Goal: Task Accomplishment & Management: Manage account settings

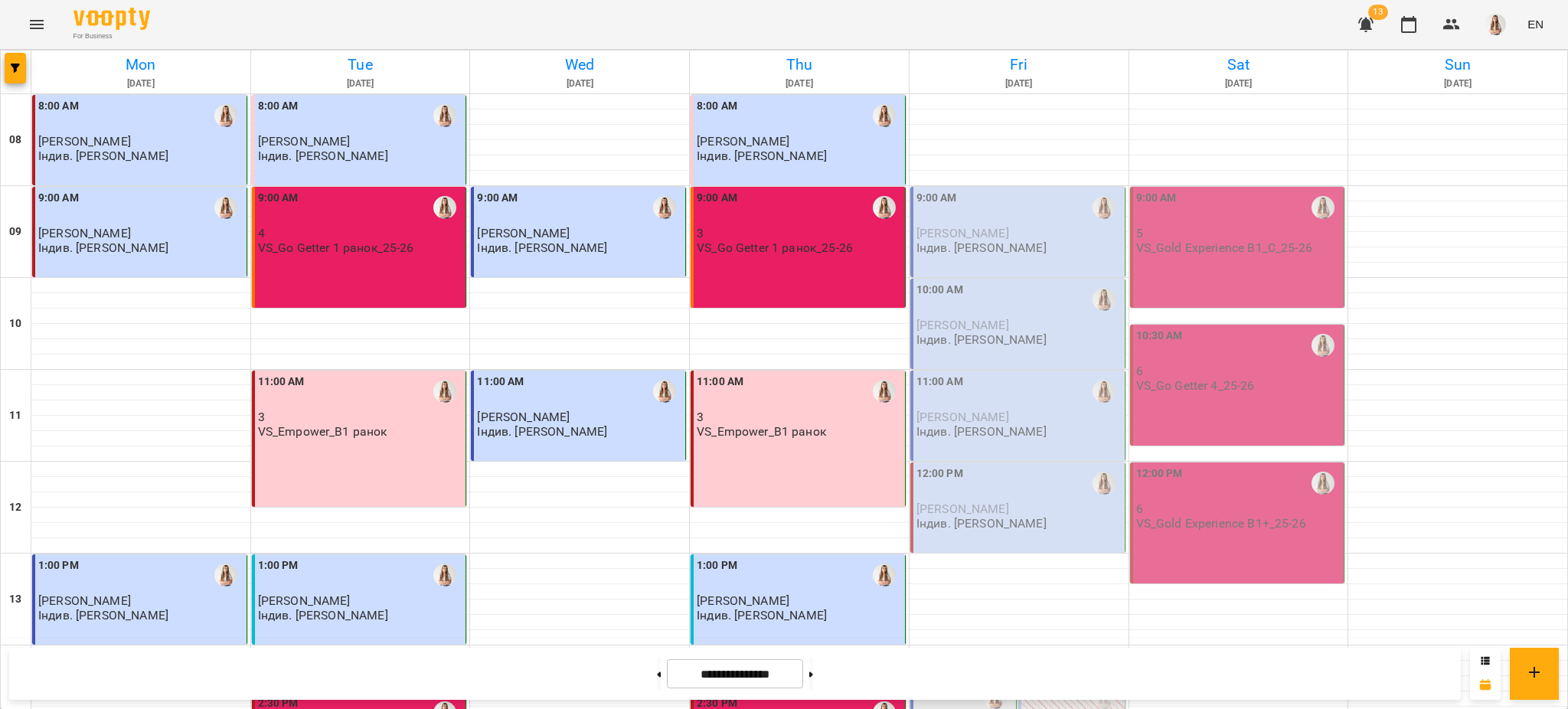
scroll to position [408, 0]
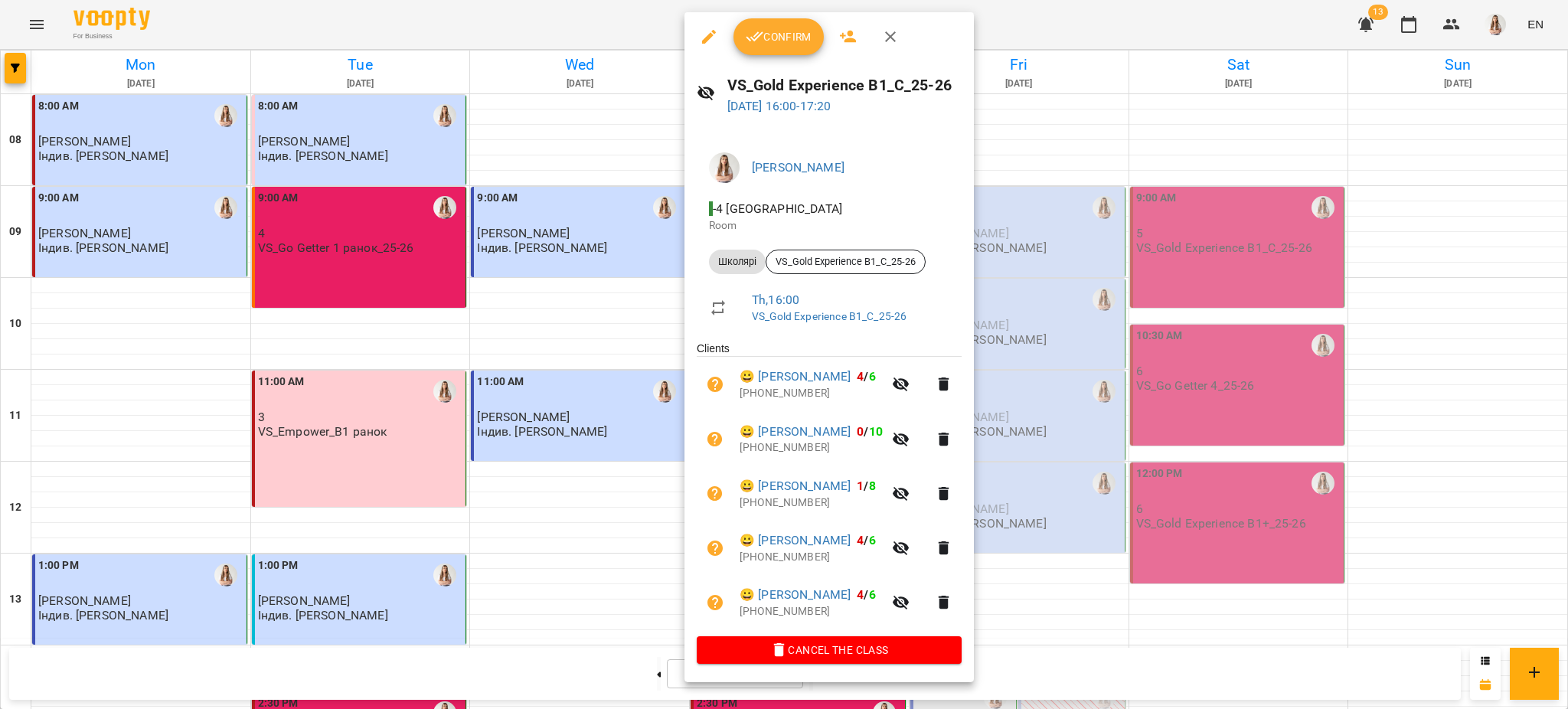
click at [777, 32] on span "Confirm" at bounding box center [778, 37] width 65 height 18
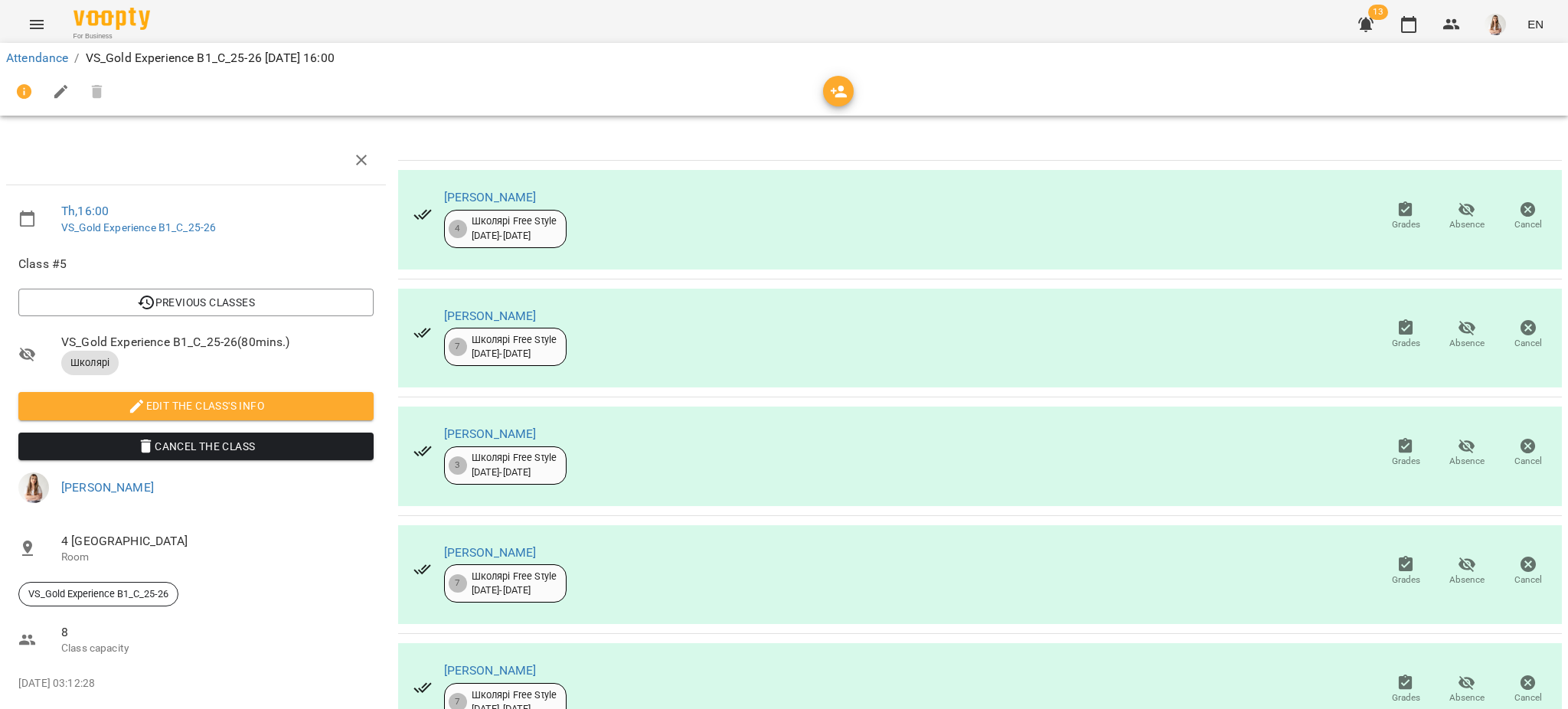
click at [65, 89] on icon "button" at bounding box center [61, 92] width 18 height 18
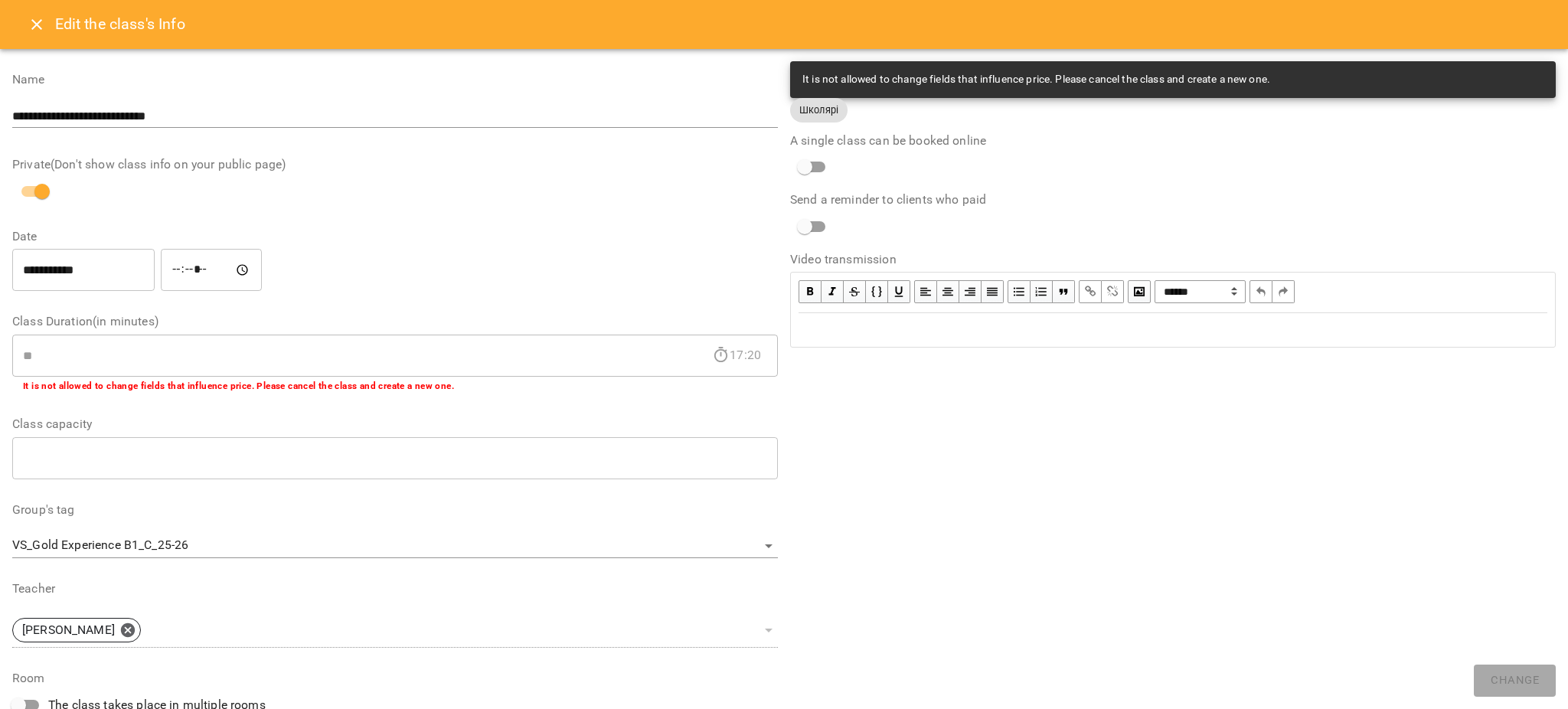
click at [841, 315] on div "Edit text" at bounding box center [1173, 330] width 762 height 32
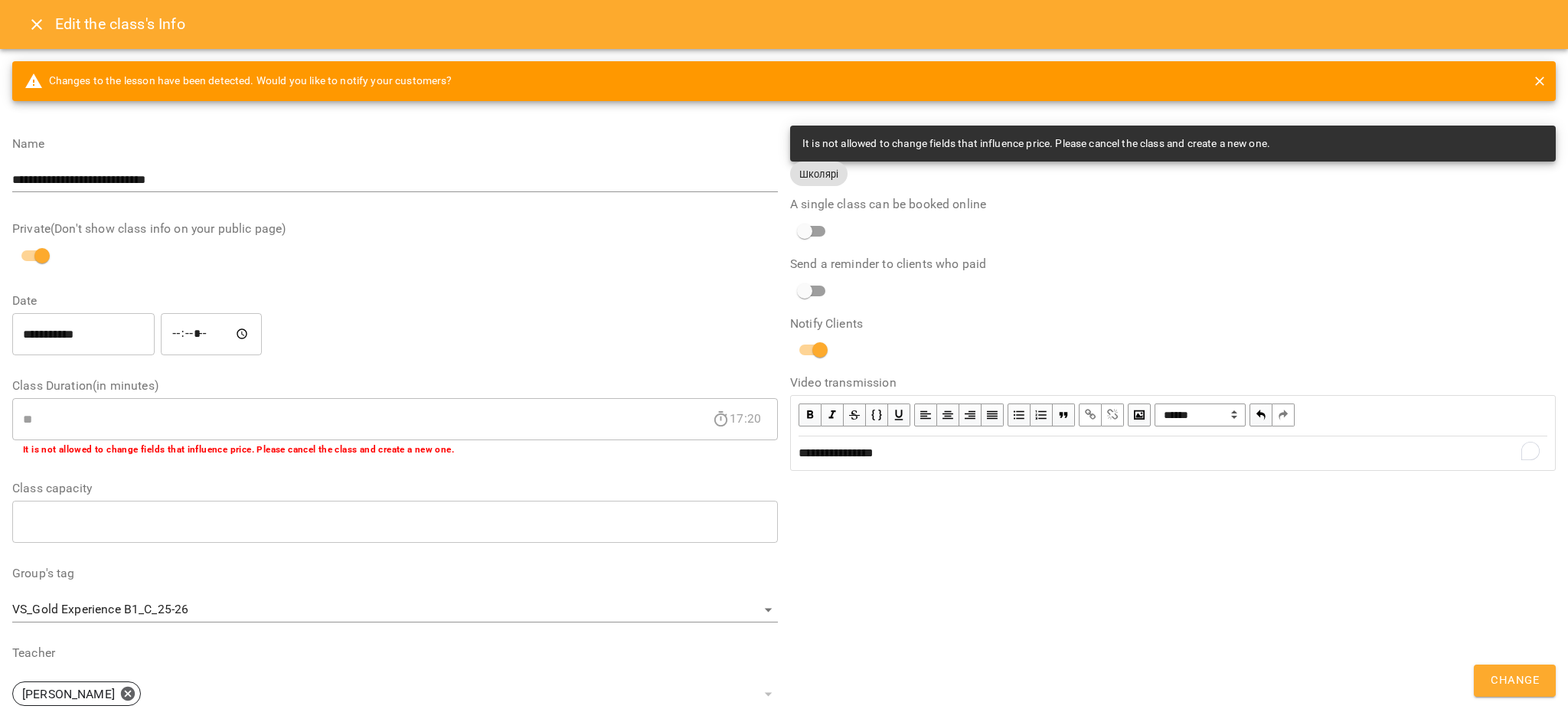
click at [1492, 655] on div "**********" at bounding box center [1172, 583] width 778 height 928
click at [1497, 672] on span "Change" at bounding box center [1515, 681] width 48 height 20
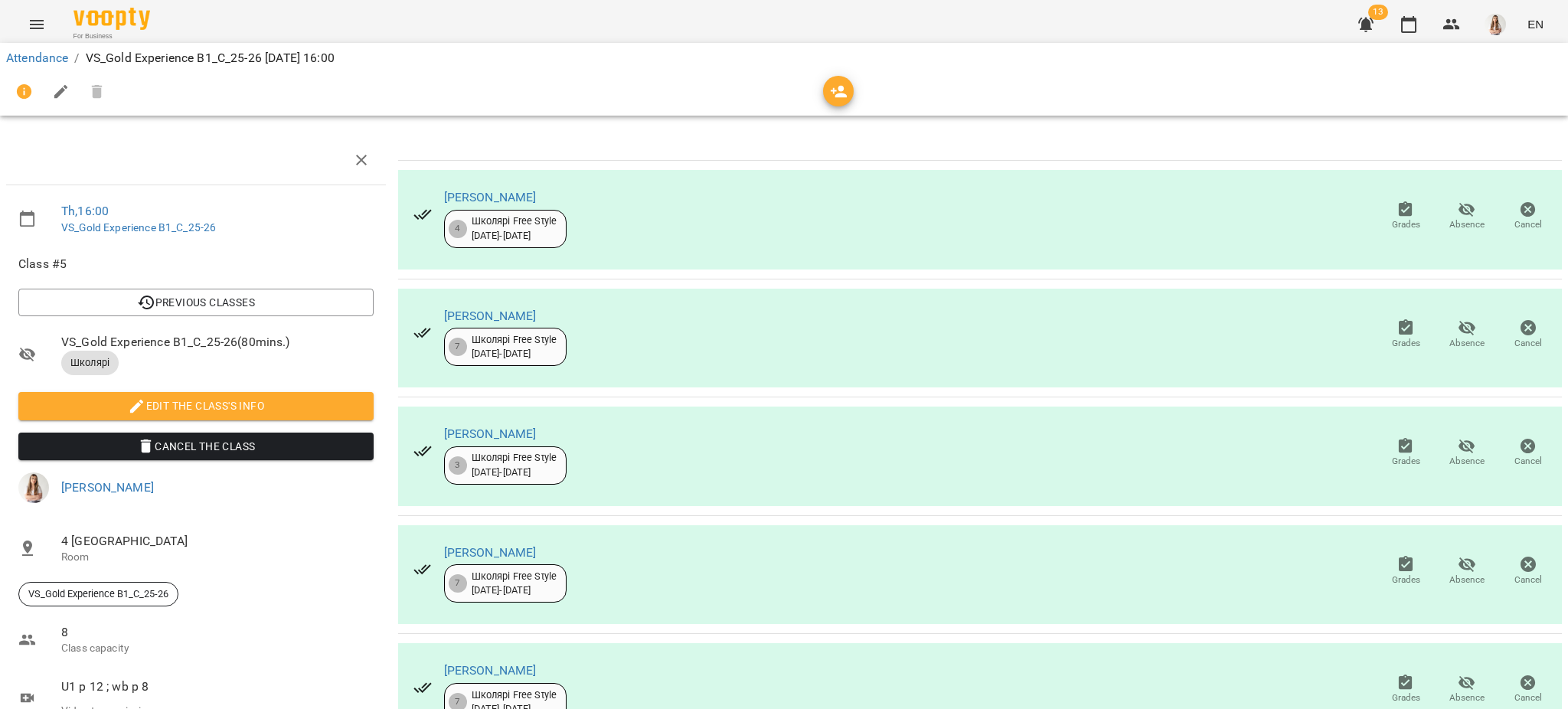
click at [37, 31] on icon "Menu" at bounding box center [37, 24] width 18 height 18
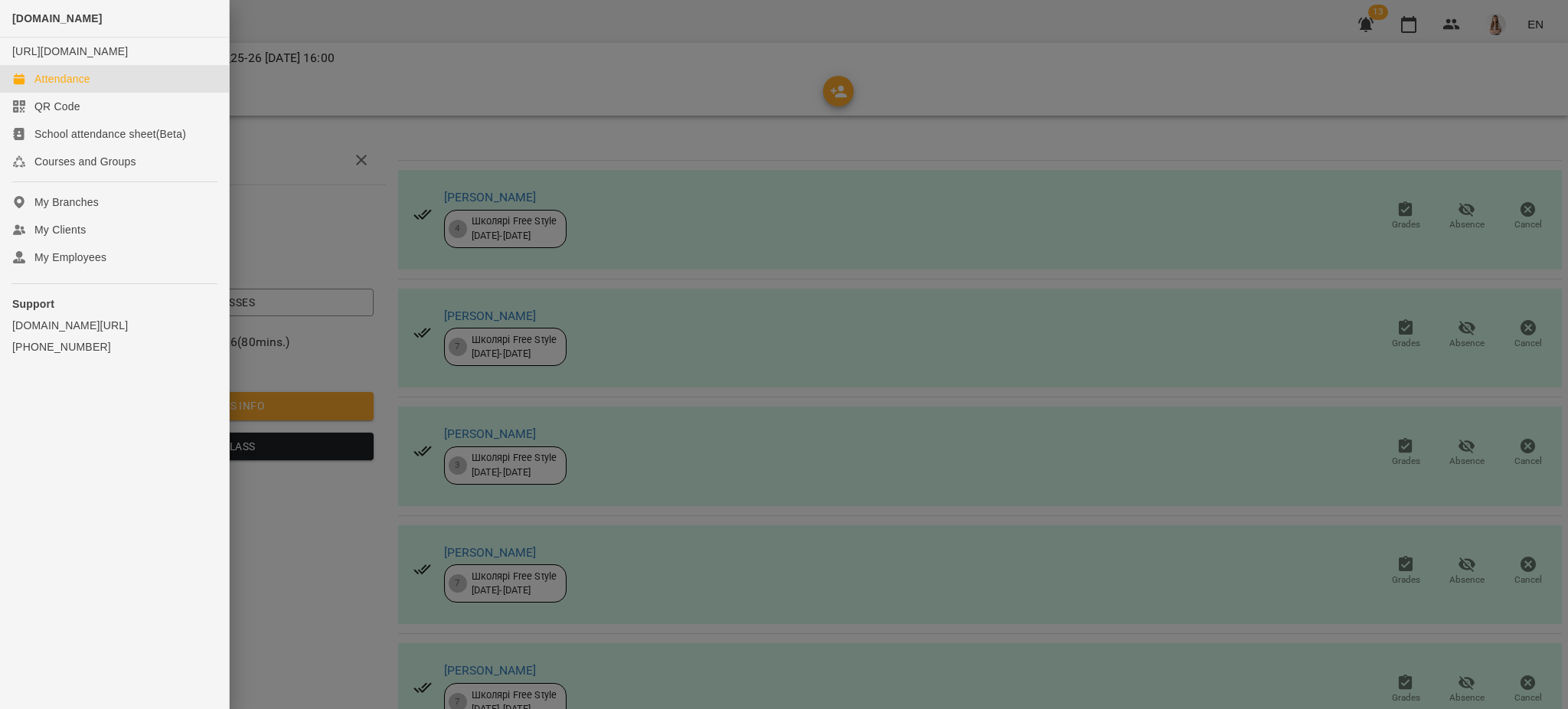
click at [55, 86] on div "Attendance" at bounding box center [62, 78] width 56 height 15
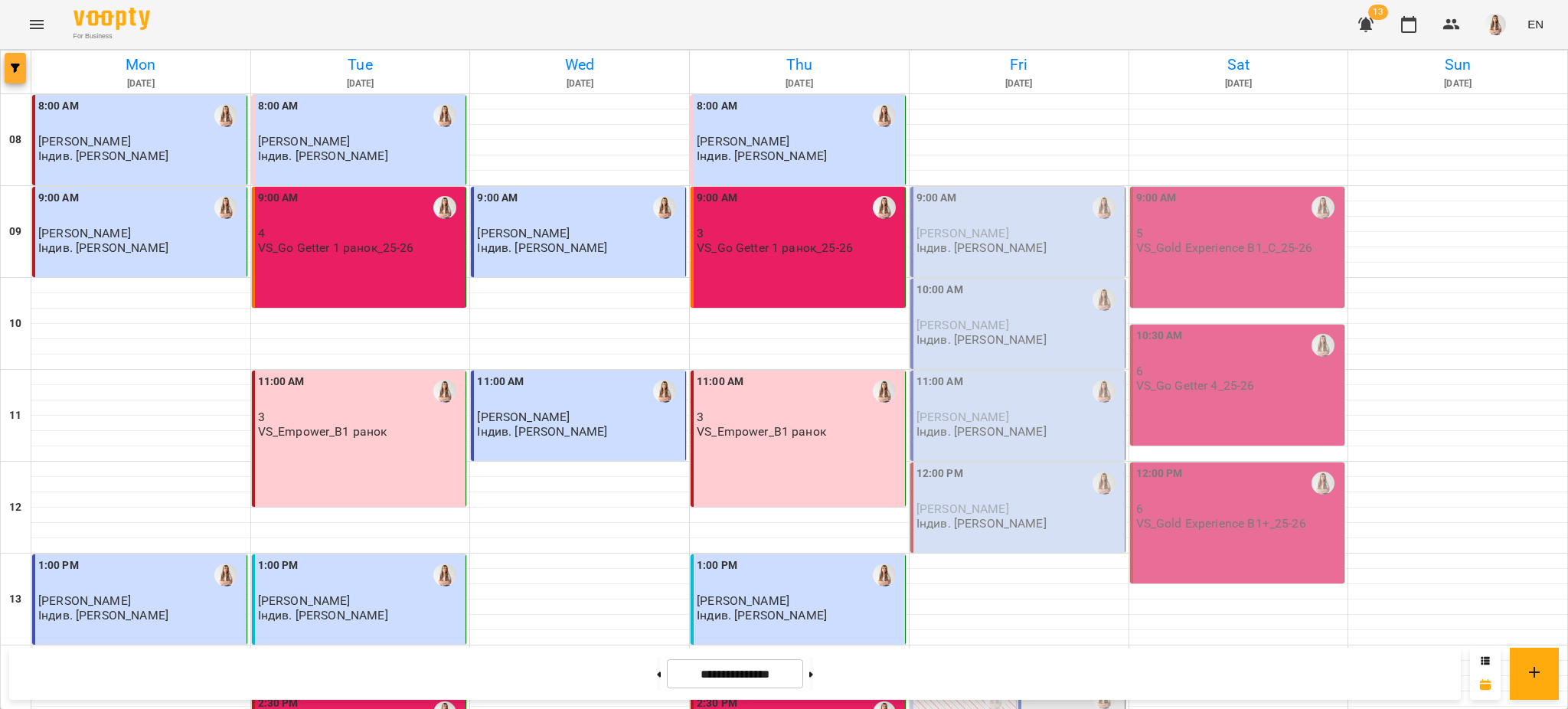
click at [5, 74] on button "button" at bounding box center [15, 68] width 22 height 31
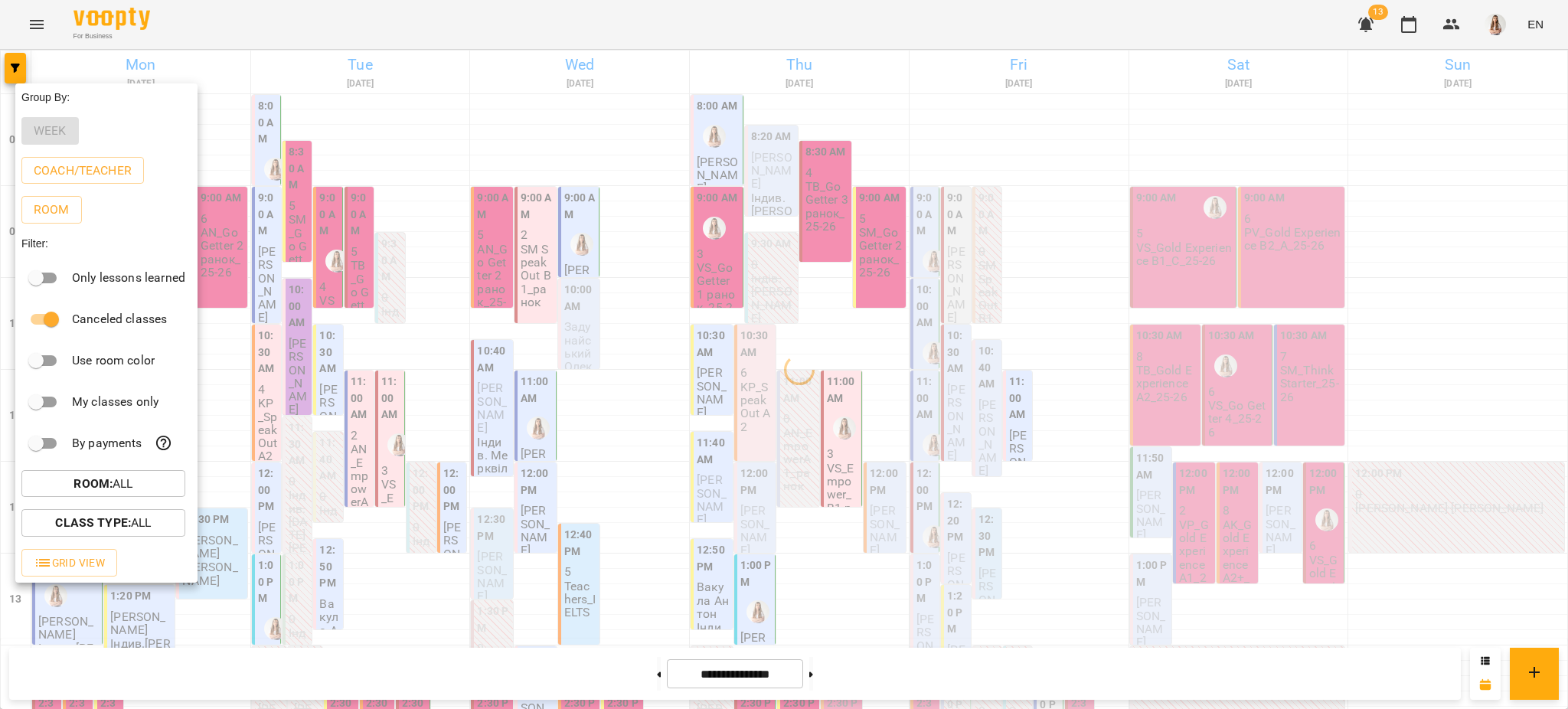
click at [981, 71] on div at bounding box center [784, 354] width 1568 height 709
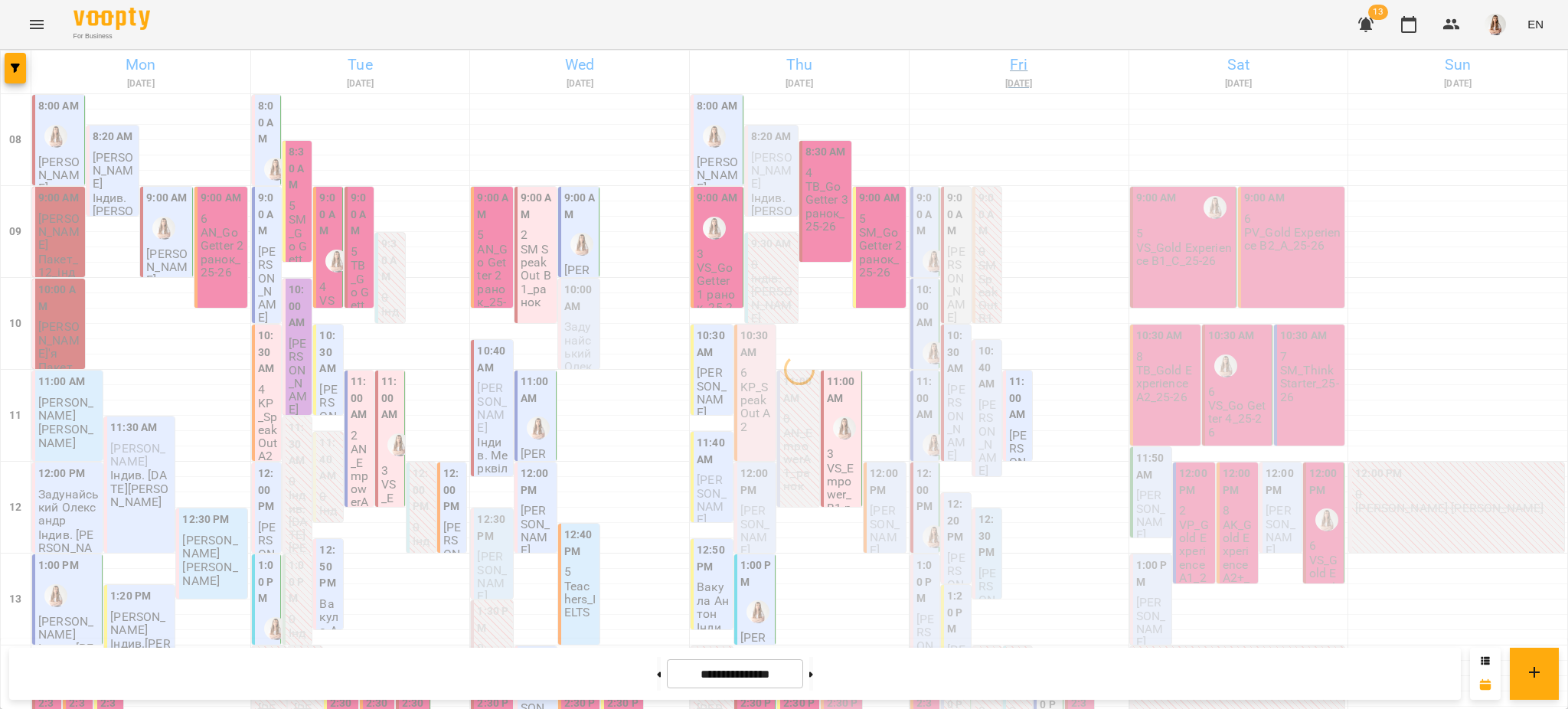
click at [1009, 62] on h6 "Fri" at bounding box center [1019, 65] width 214 height 23
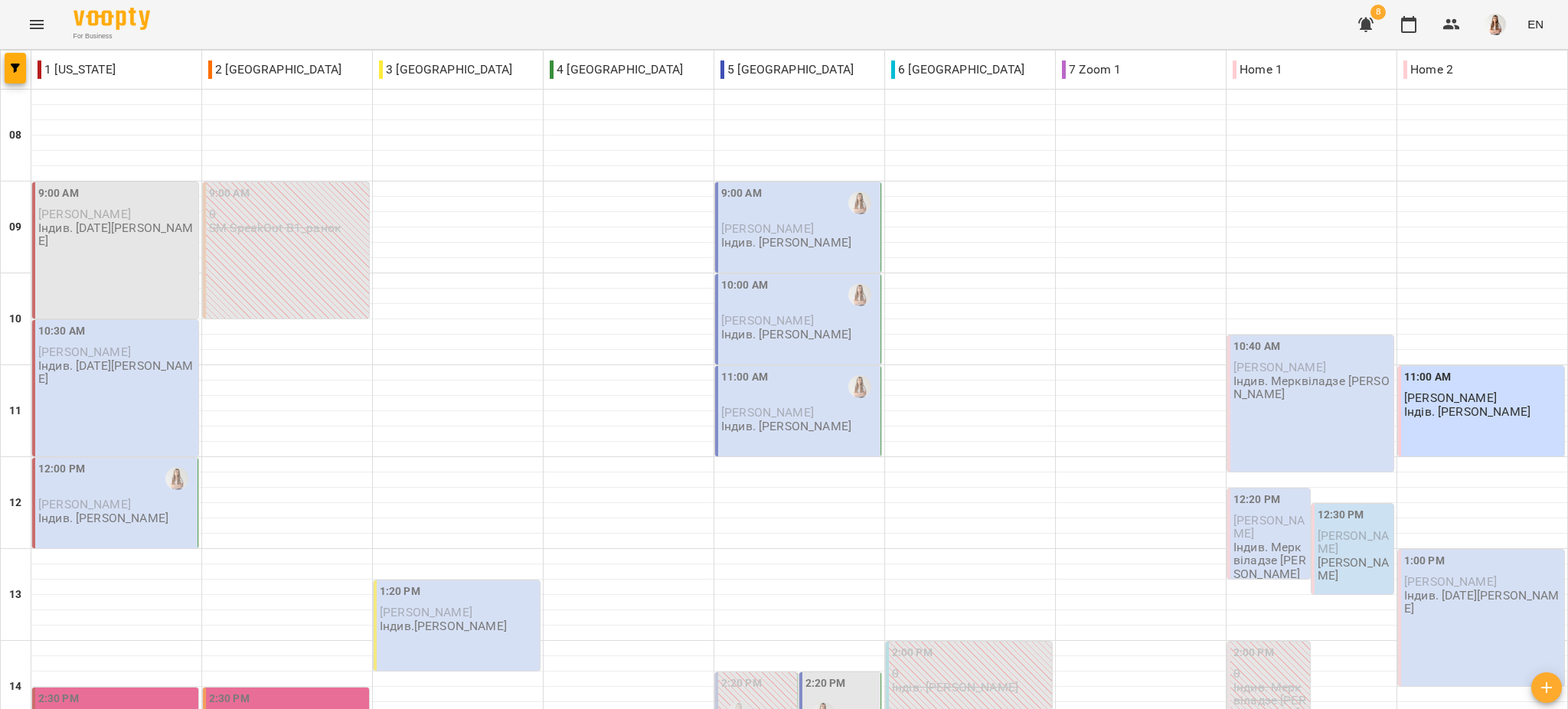
scroll to position [306, 0]
click at [21, 70] on span "button" at bounding box center [15, 68] width 22 height 9
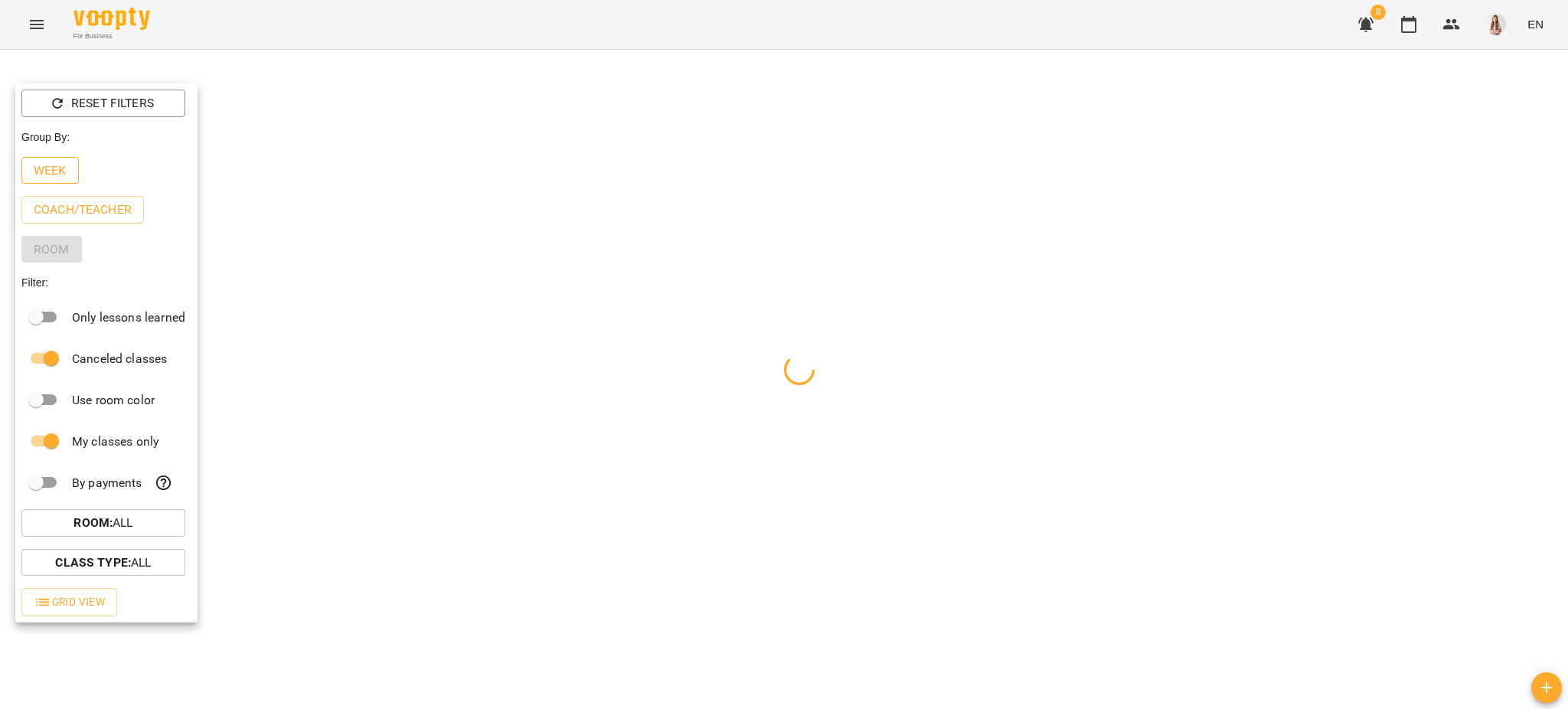
click at [51, 173] on p "Week" at bounding box center [50, 171] width 33 height 18
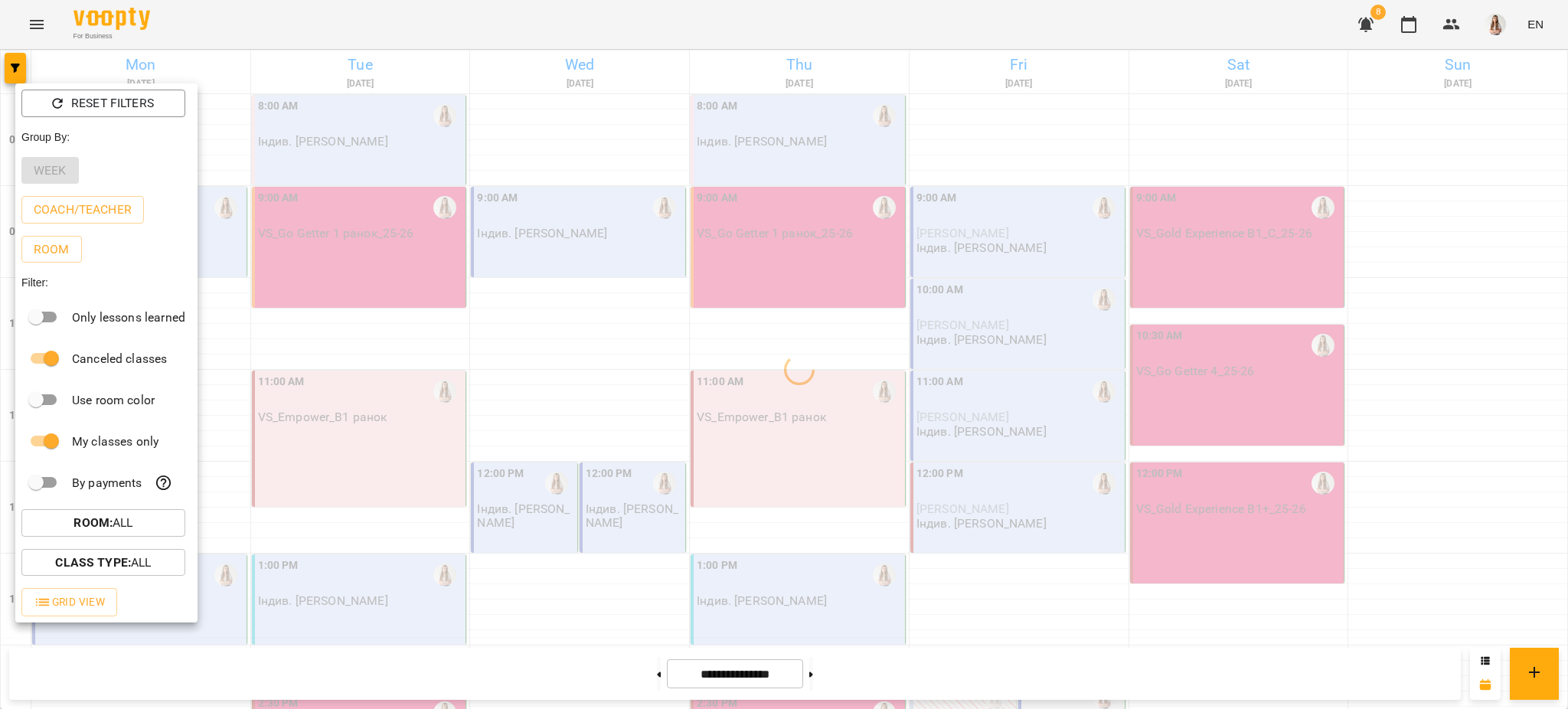
click at [296, 9] on div at bounding box center [784, 354] width 1568 height 709
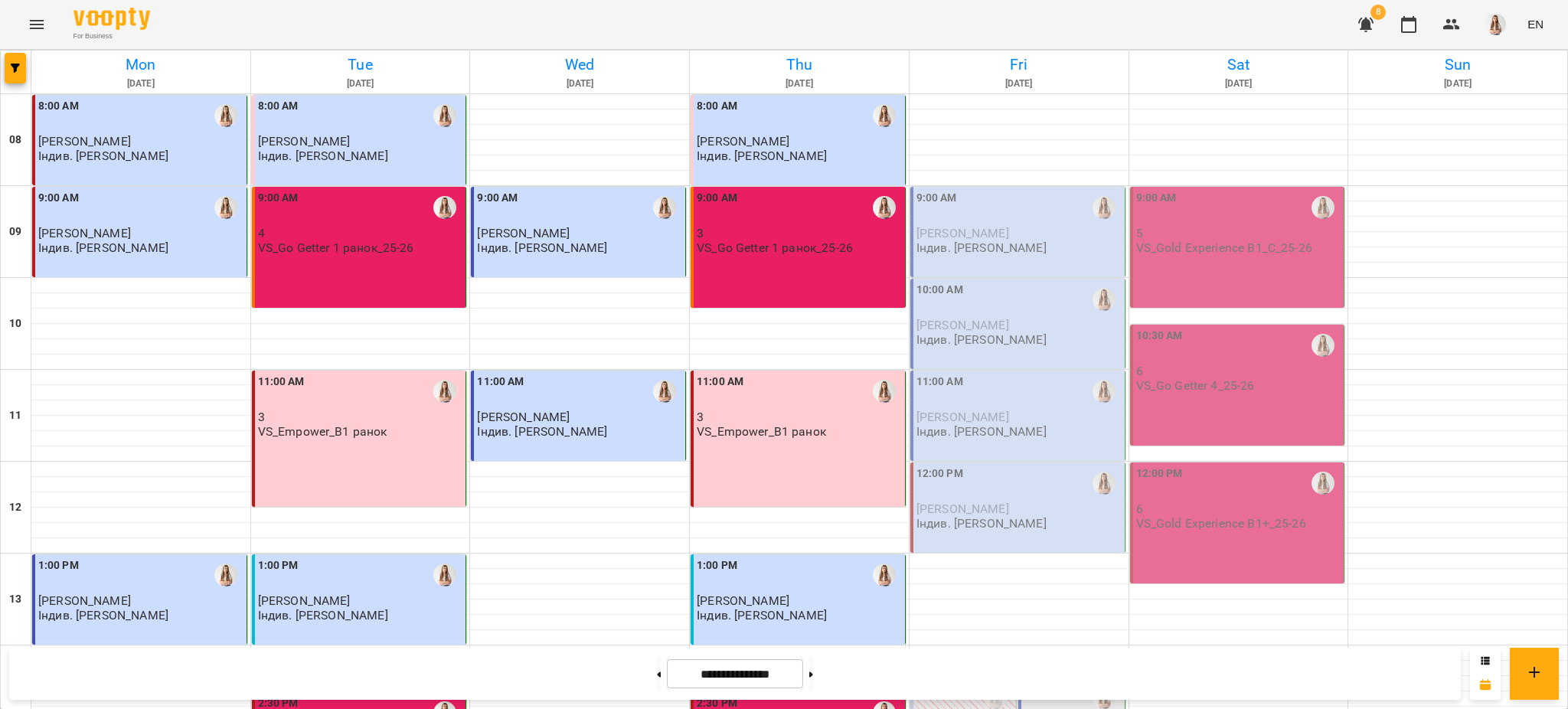
scroll to position [0, 0]
click at [13, 76] on button "button" at bounding box center [15, 68] width 22 height 31
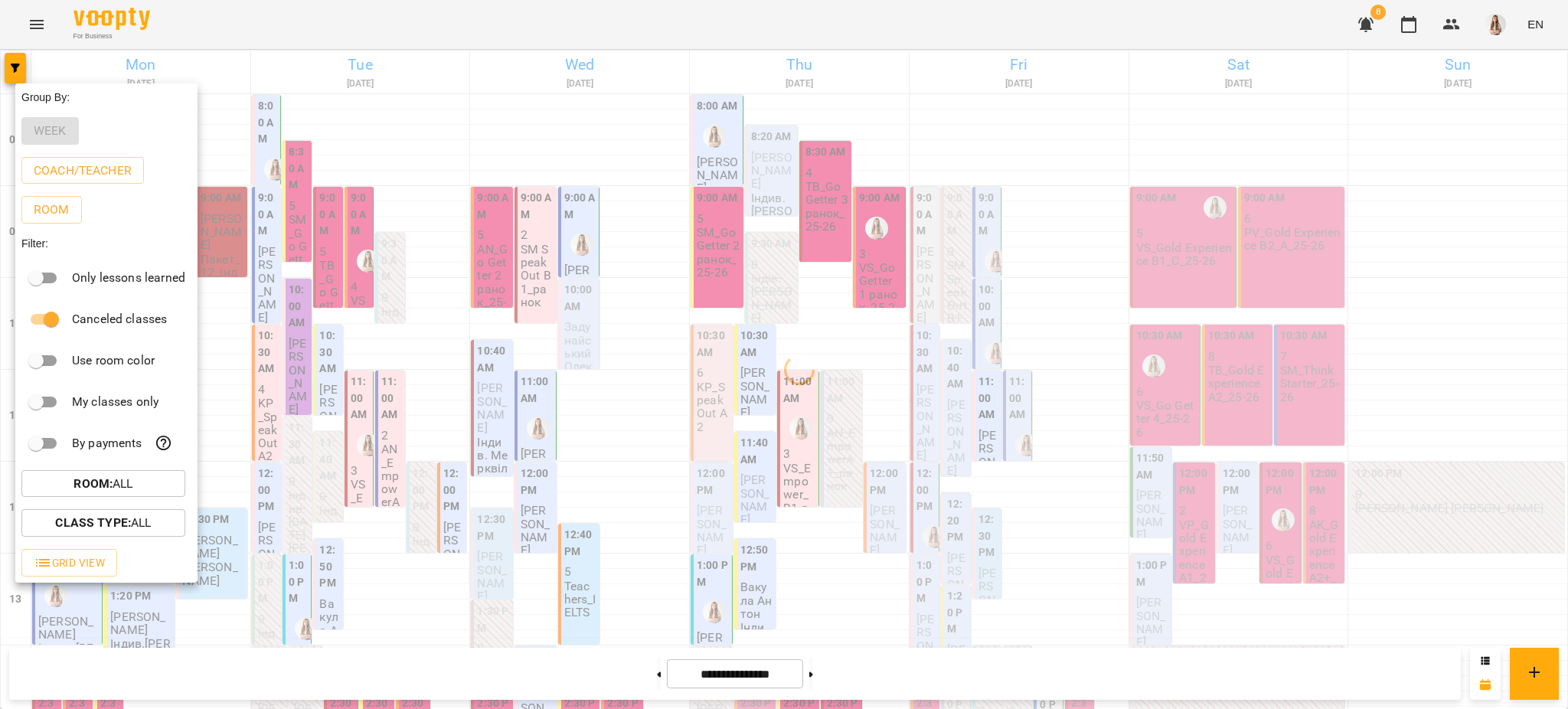
click at [959, 60] on div at bounding box center [784, 354] width 1568 height 709
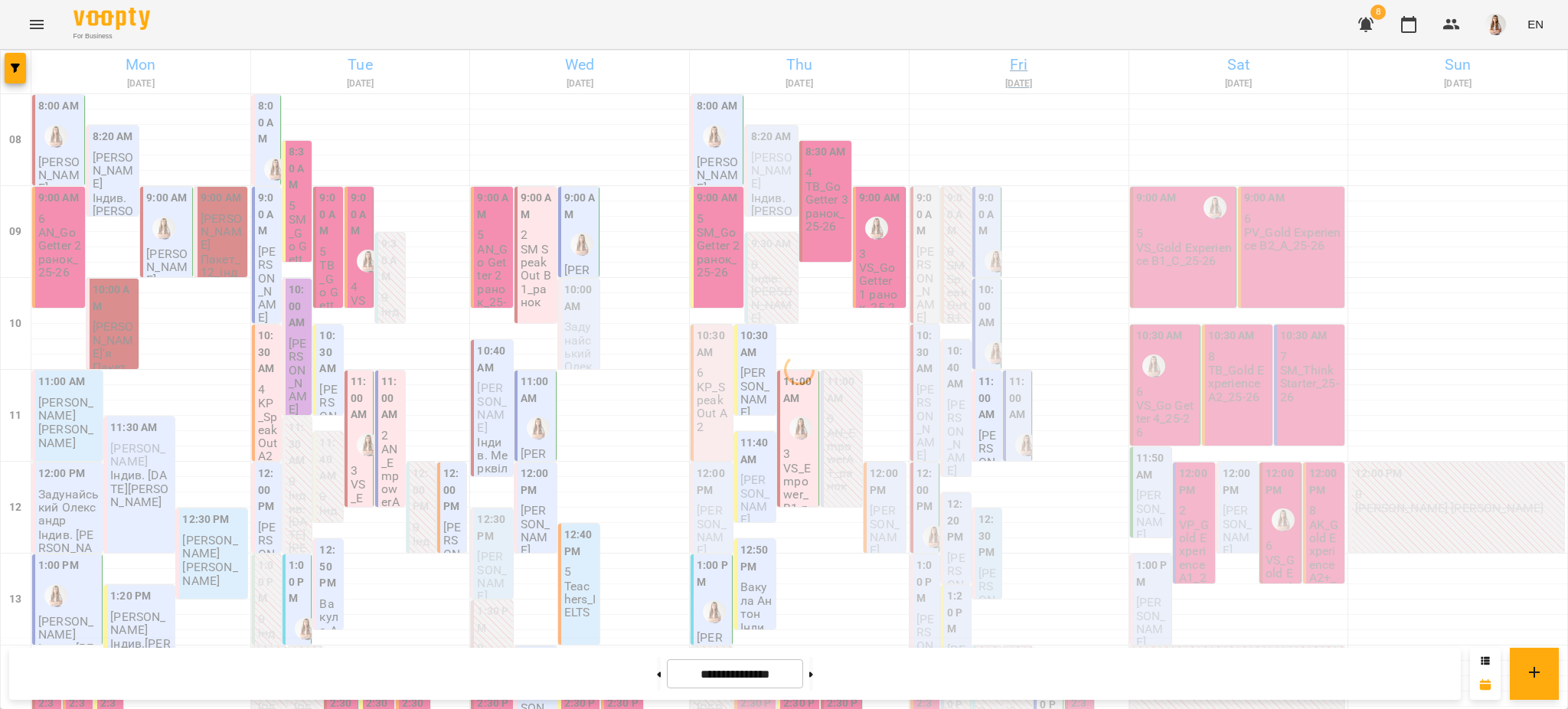
click at [1002, 65] on h6 "Fri" at bounding box center [1019, 65] width 214 height 23
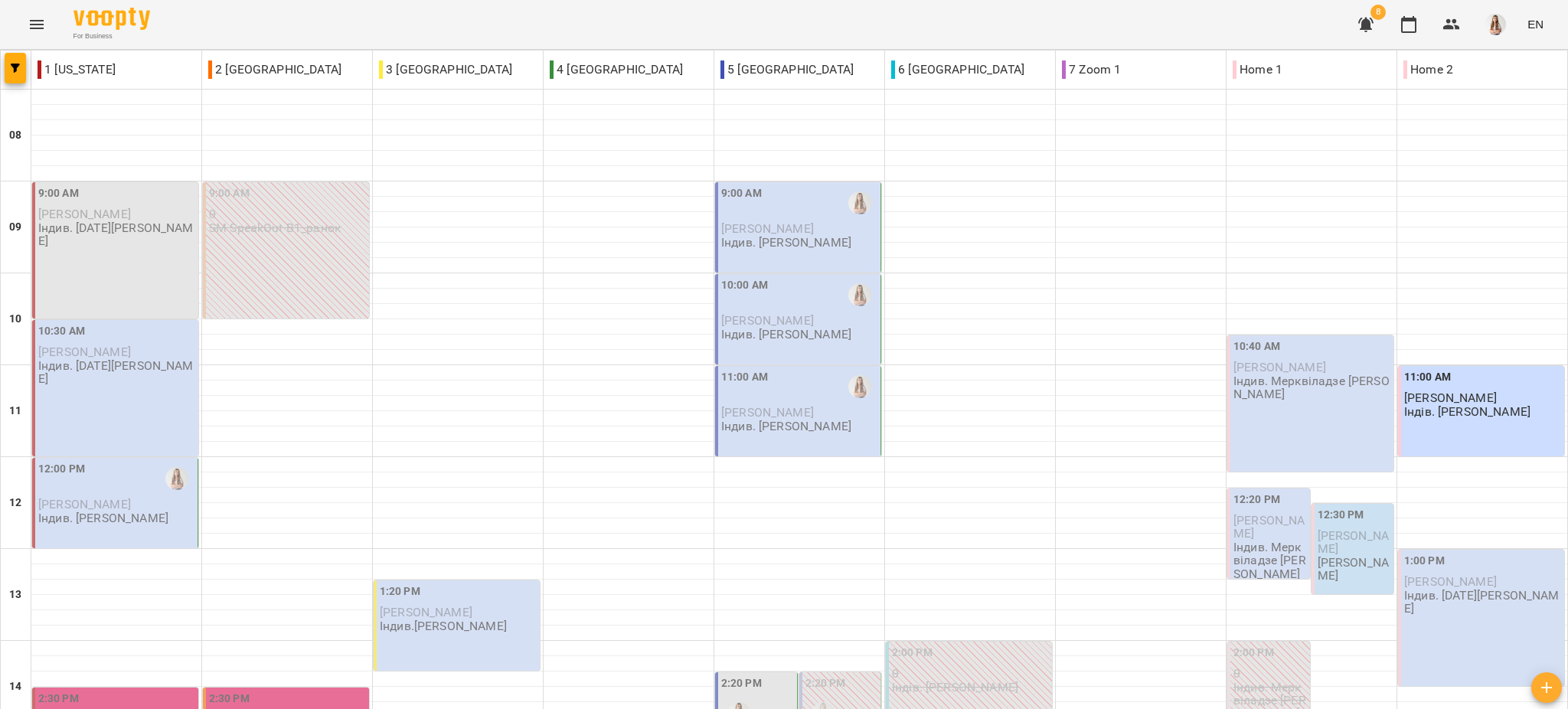
scroll to position [102, 0]
click at [131, 497] on span "[PERSON_NAME]" at bounding box center [84, 504] width 92 height 14
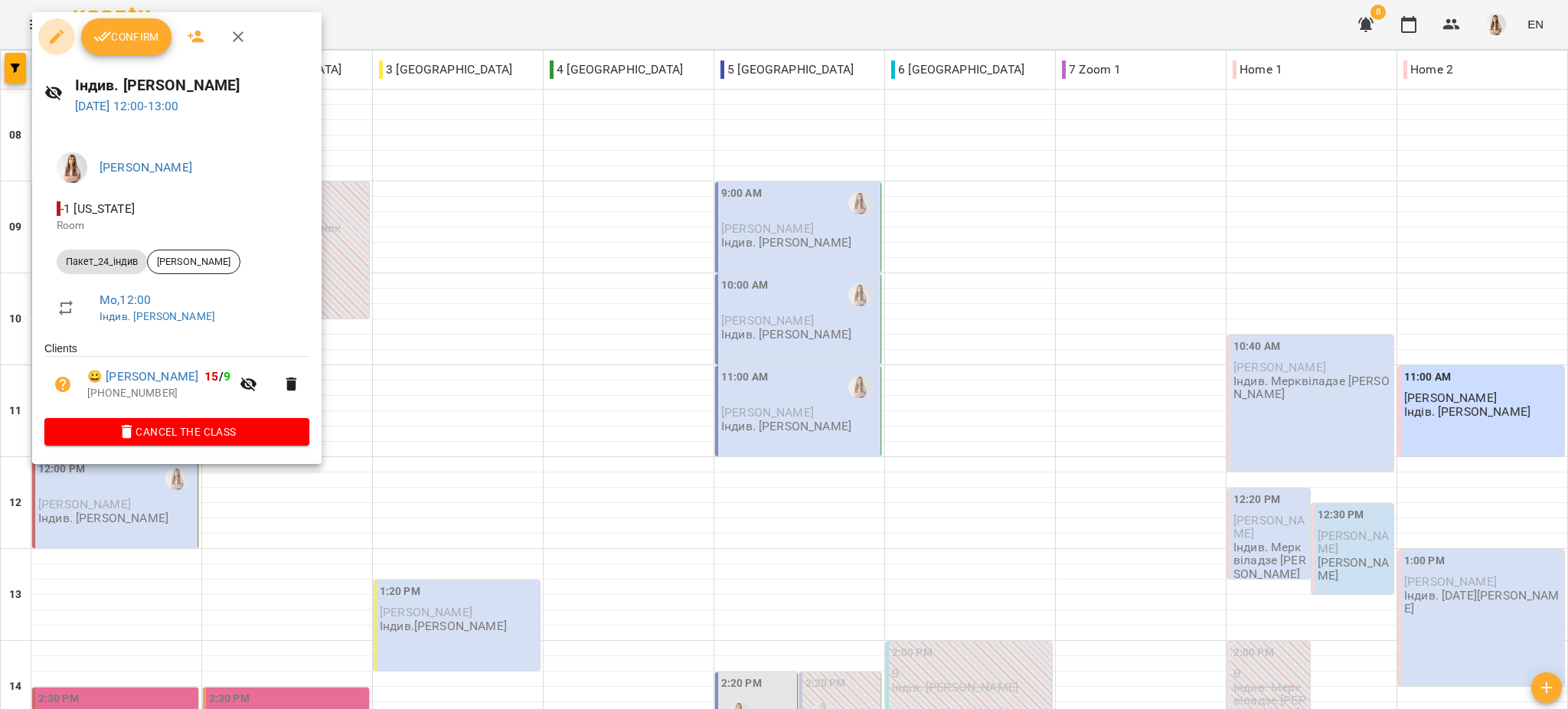
click at [50, 42] on icon "button" at bounding box center [56, 36] width 13 height 13
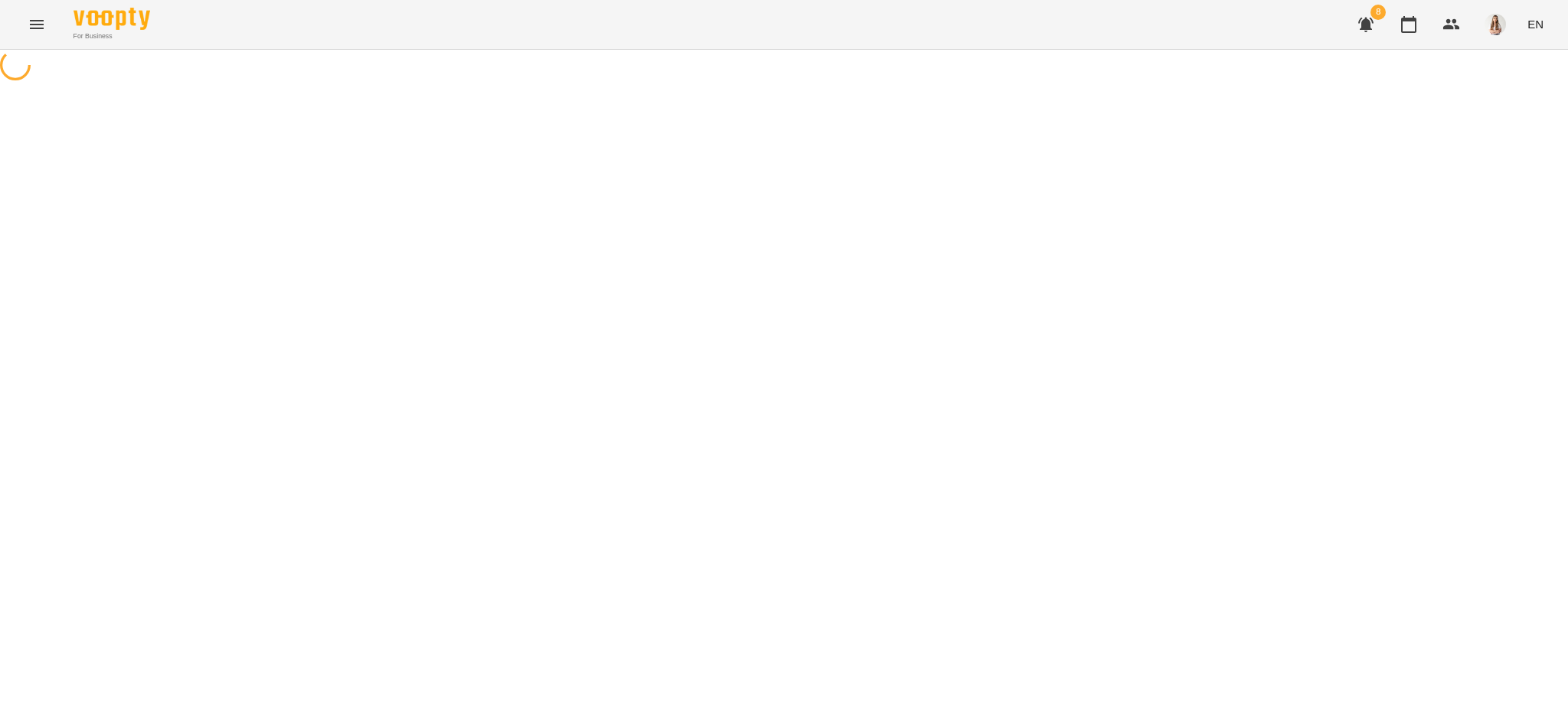
select select "**********"
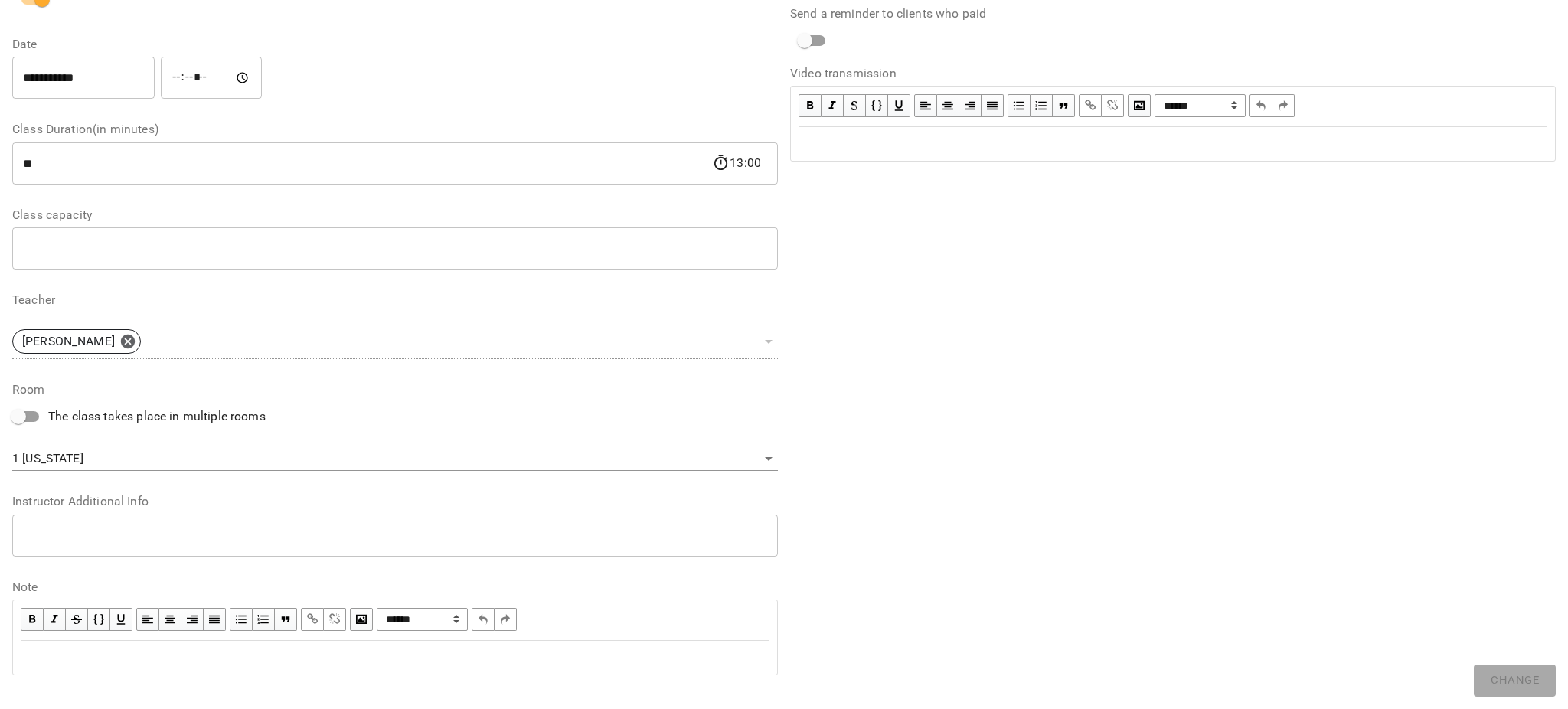
scroll to position [213, 0]
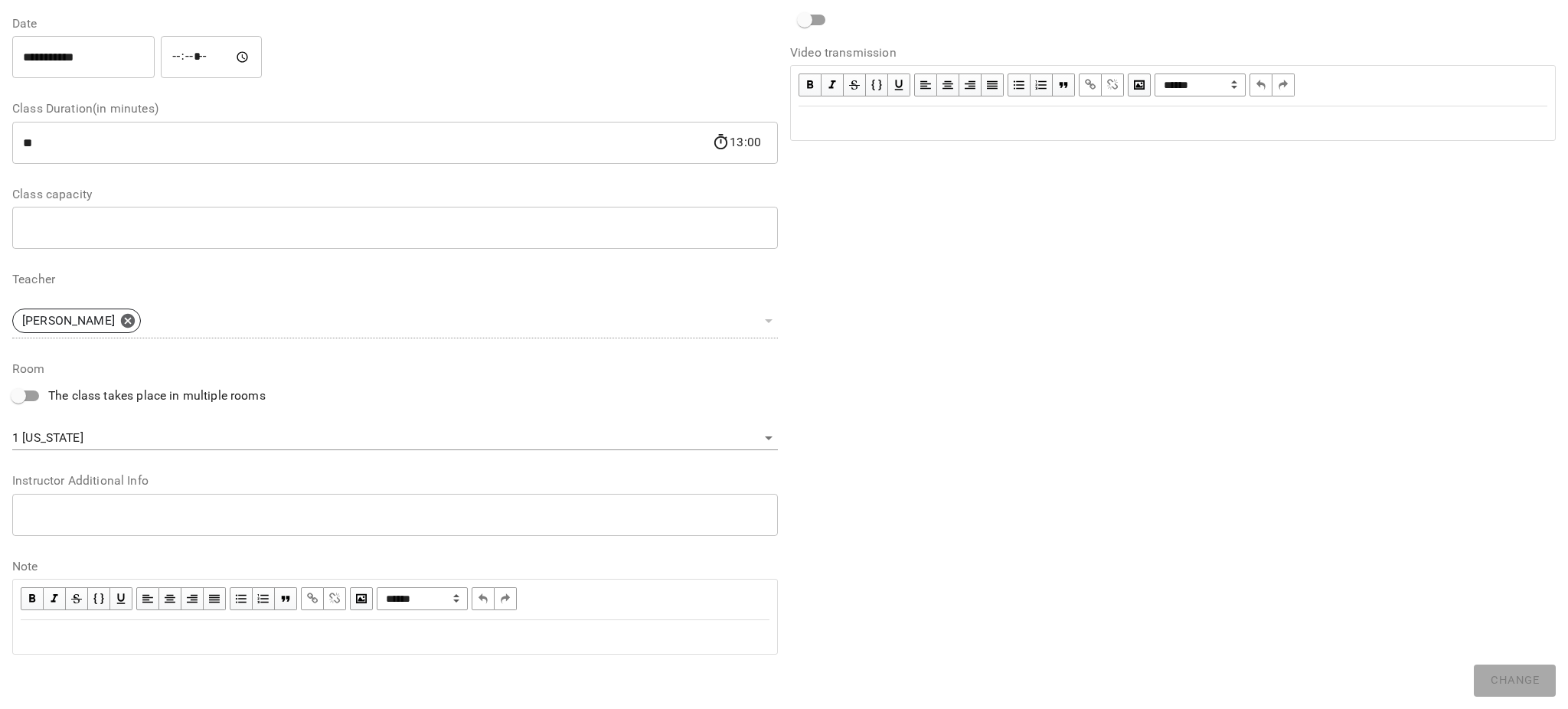
click at [144, 437] on body "**********" at bounding box center [784, 376] width 1568 height 753
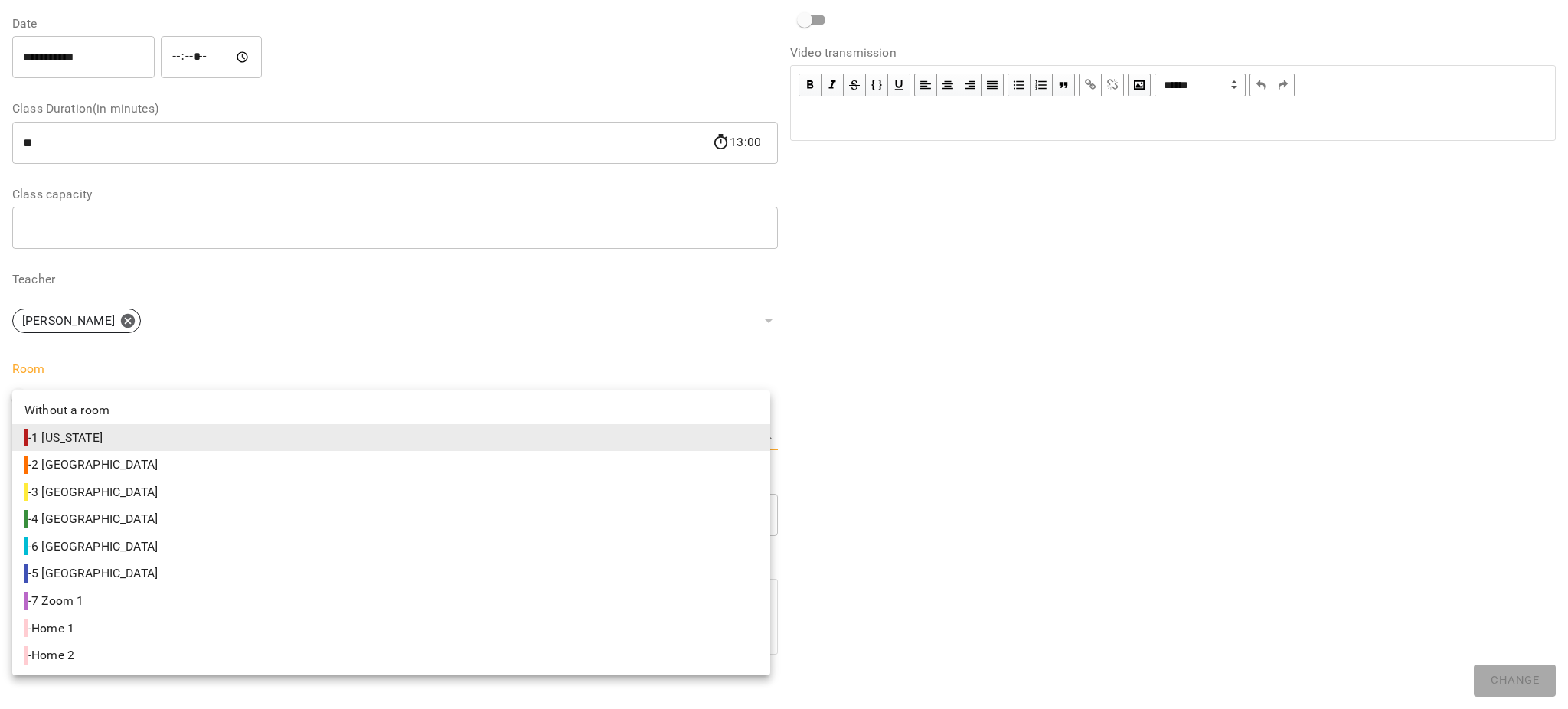
click at [82, 584] on li "- 5 Paris" at bounding box center [391, 573] width 758 height 28
type input "**********"
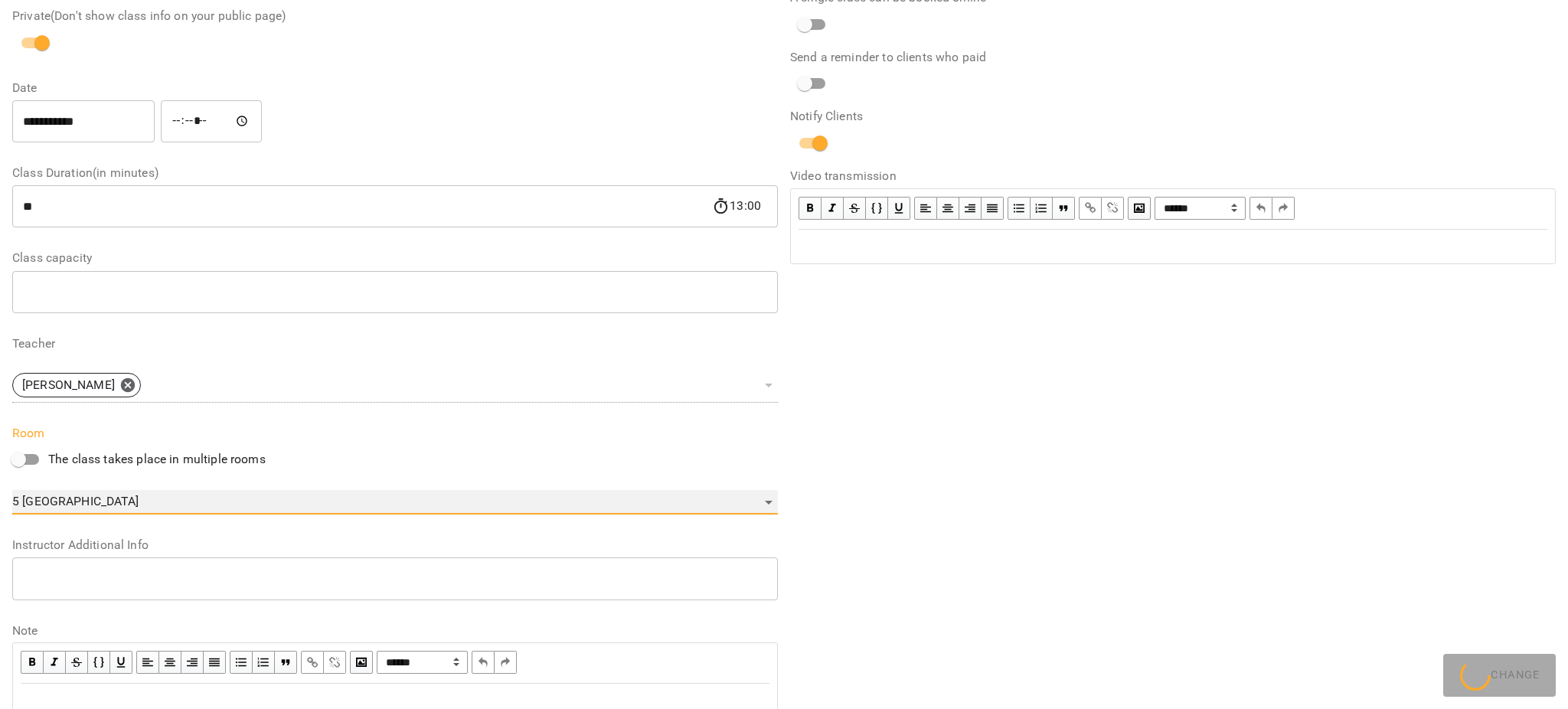
scroll to position [276, 0]
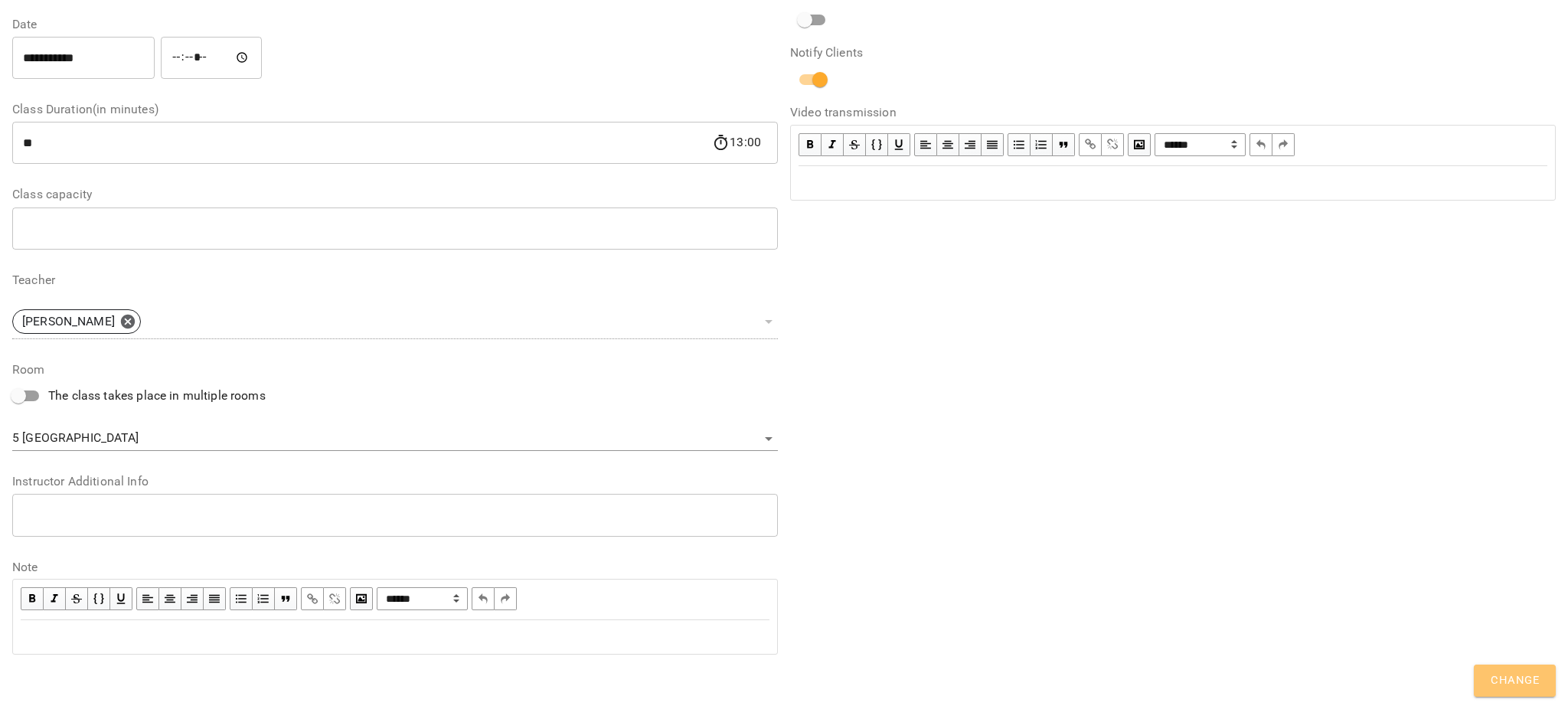
click at [1528, 675] on span "Change" at bounding box center [1515, 681] width 48 height 20
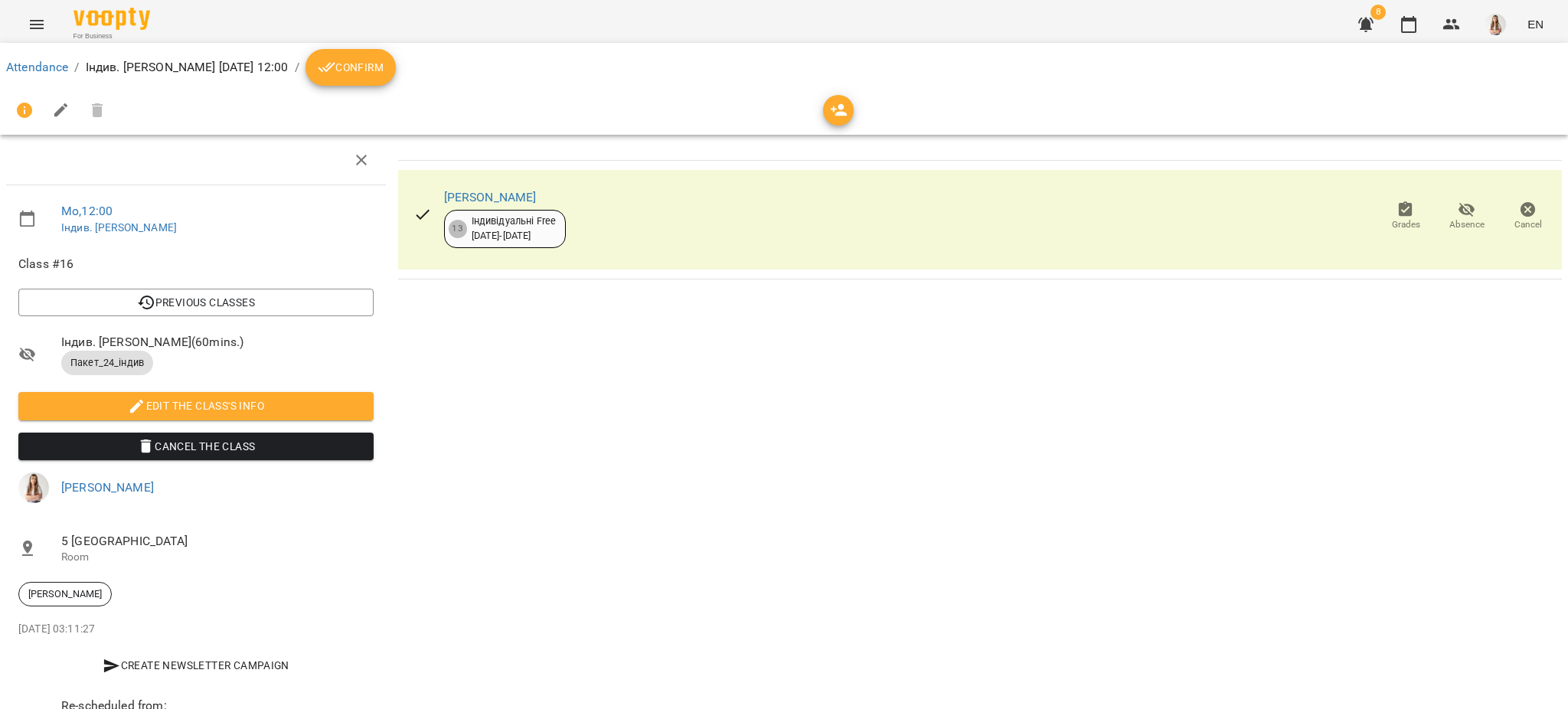
click at [35, 20] on icon "Menu" at bounding box center [36, 24] width 13 height 9
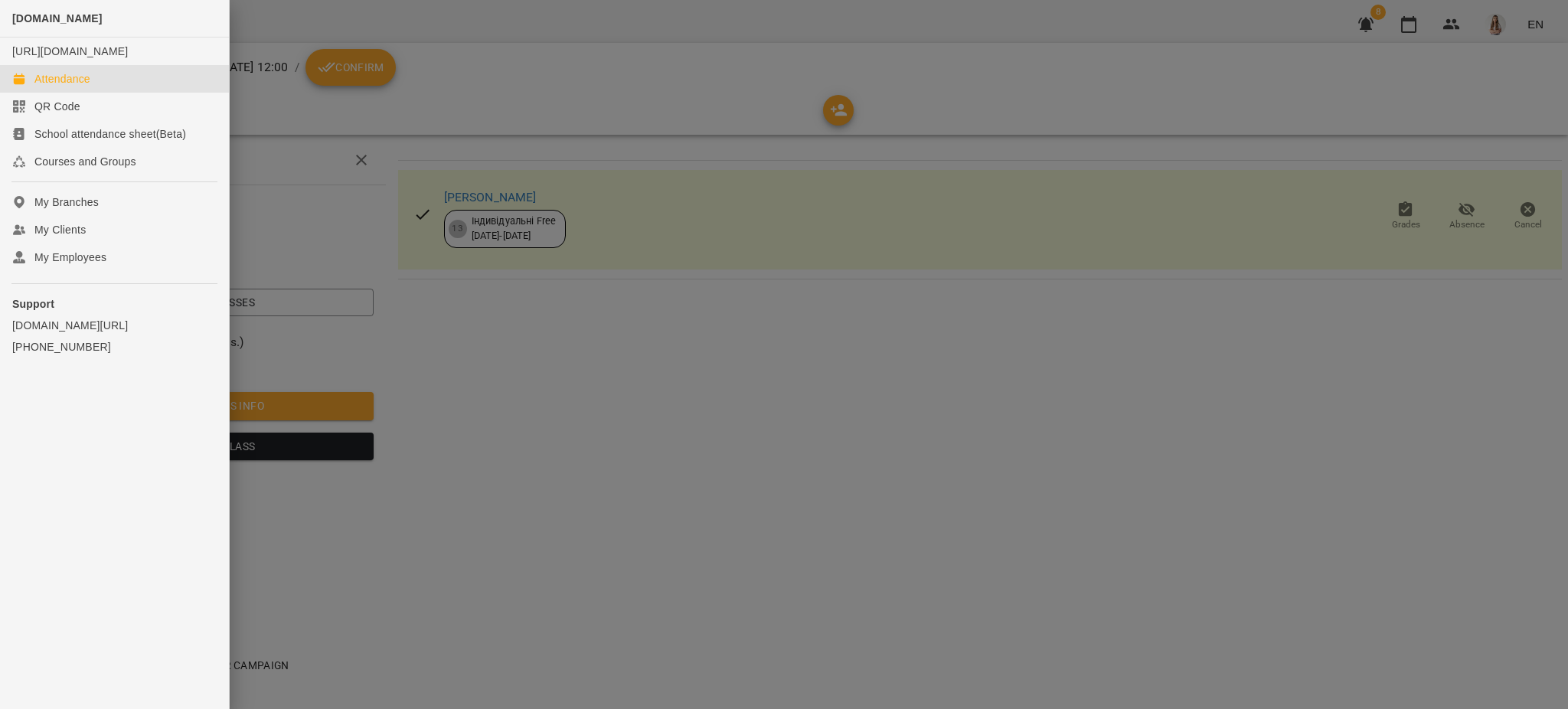
click at [46, 86] on div "Attendance" at bounding box center [62, 78] width 56 height 15
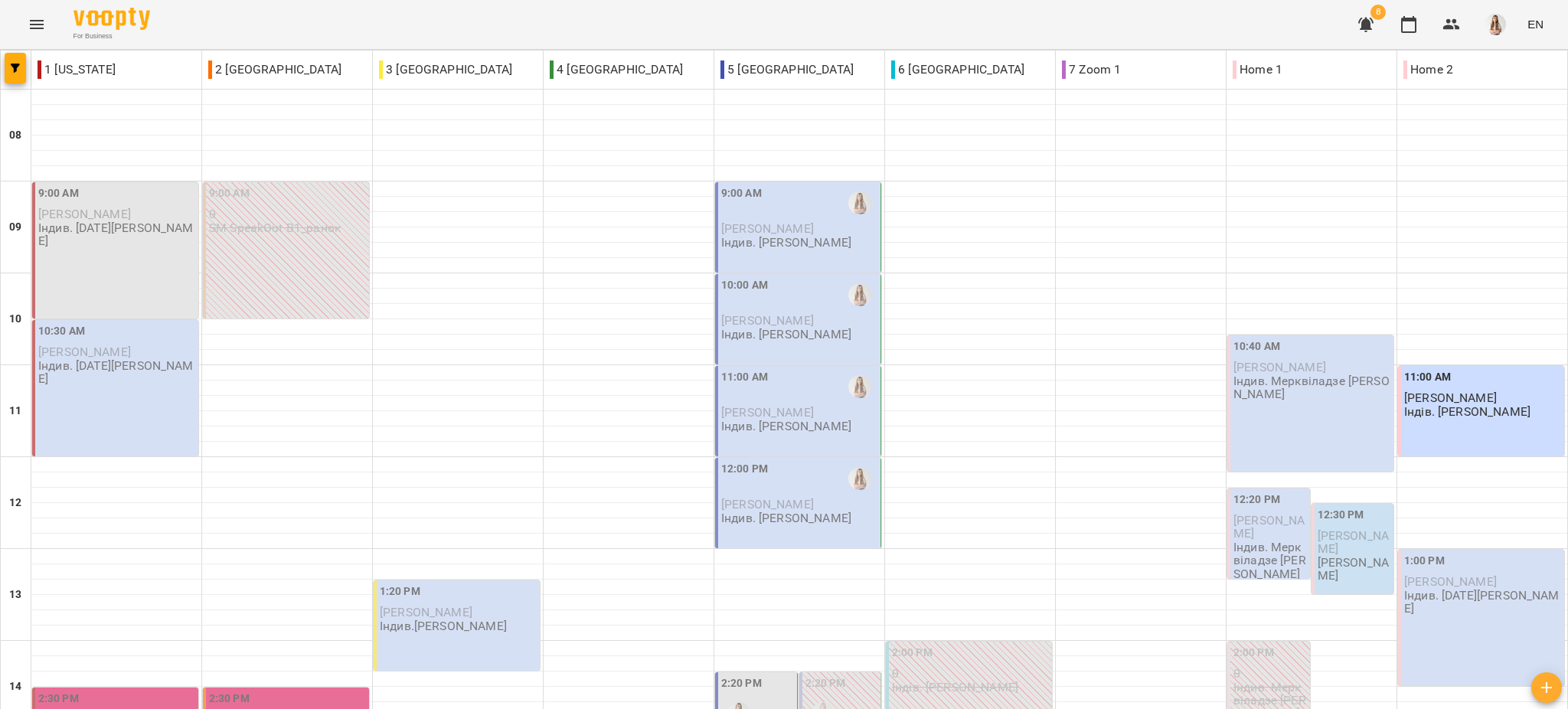
scroll to position [472, 0]
click at [8, 58] on button "button" at bounding box center [15, 68] width 22 height 31
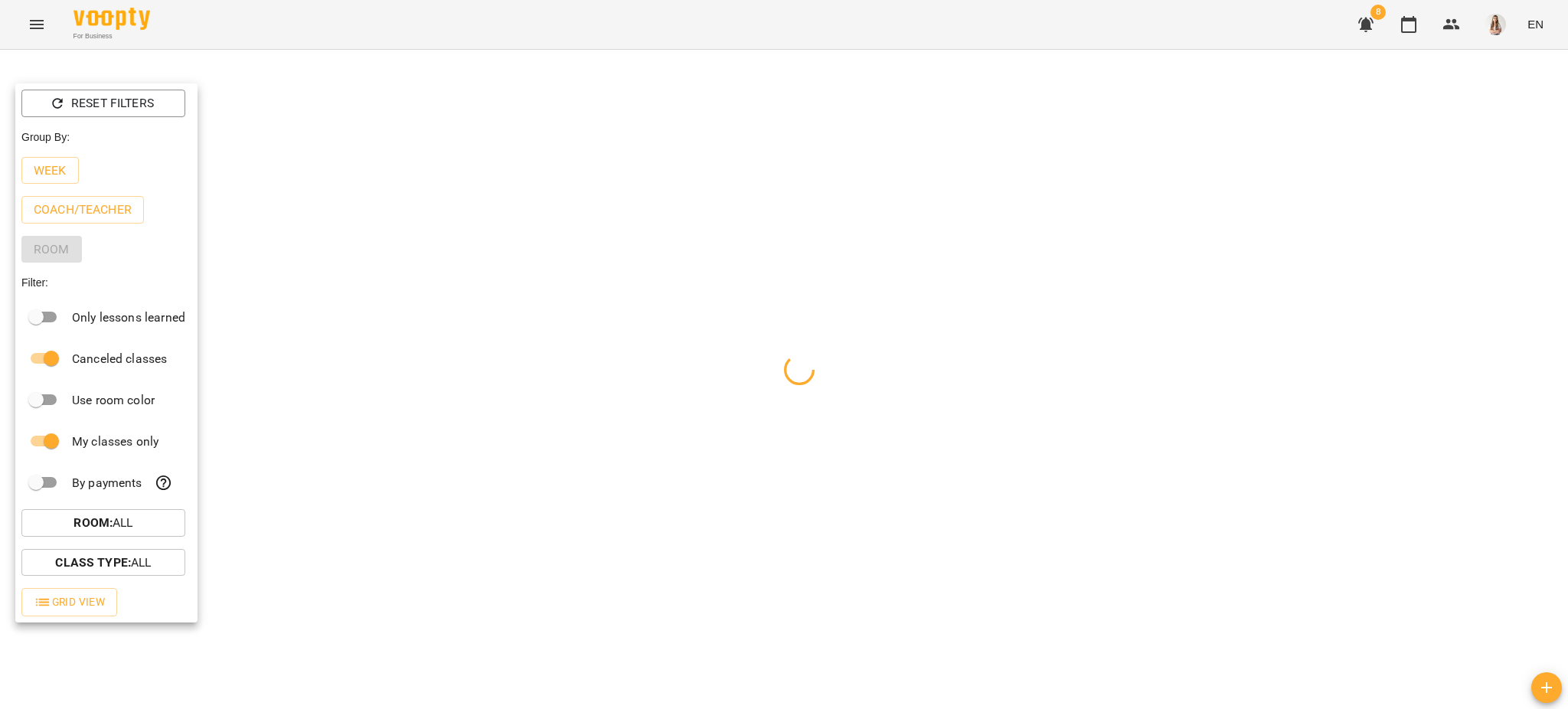
click at [58, 157] on div "Week" at bounding box center [106, 171] width 182 height 39
click at [57, 167] on p "Week" at bounding box center [50, 171] width 33 height 18
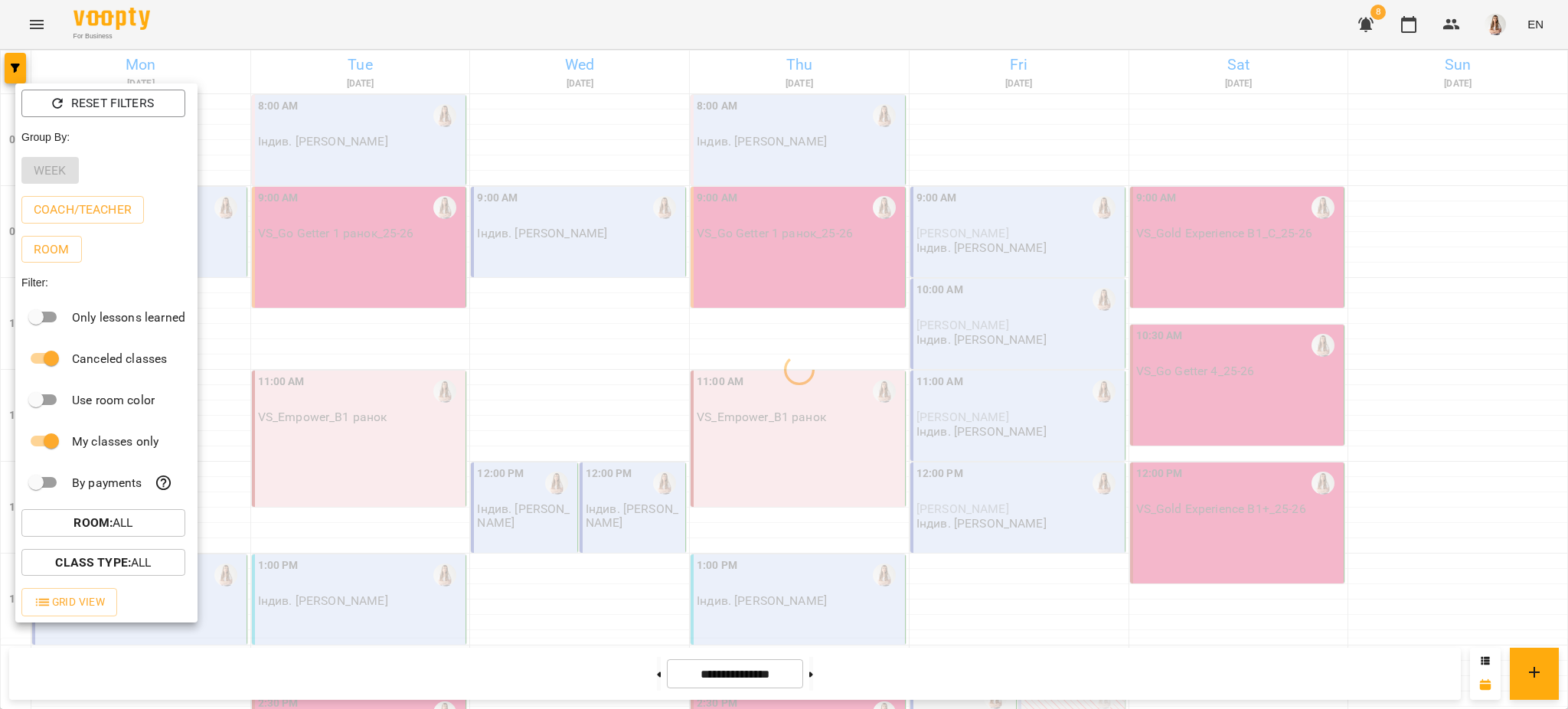
click at [261, 31] on div at bounding box center [784, 354] width 1568 height 709
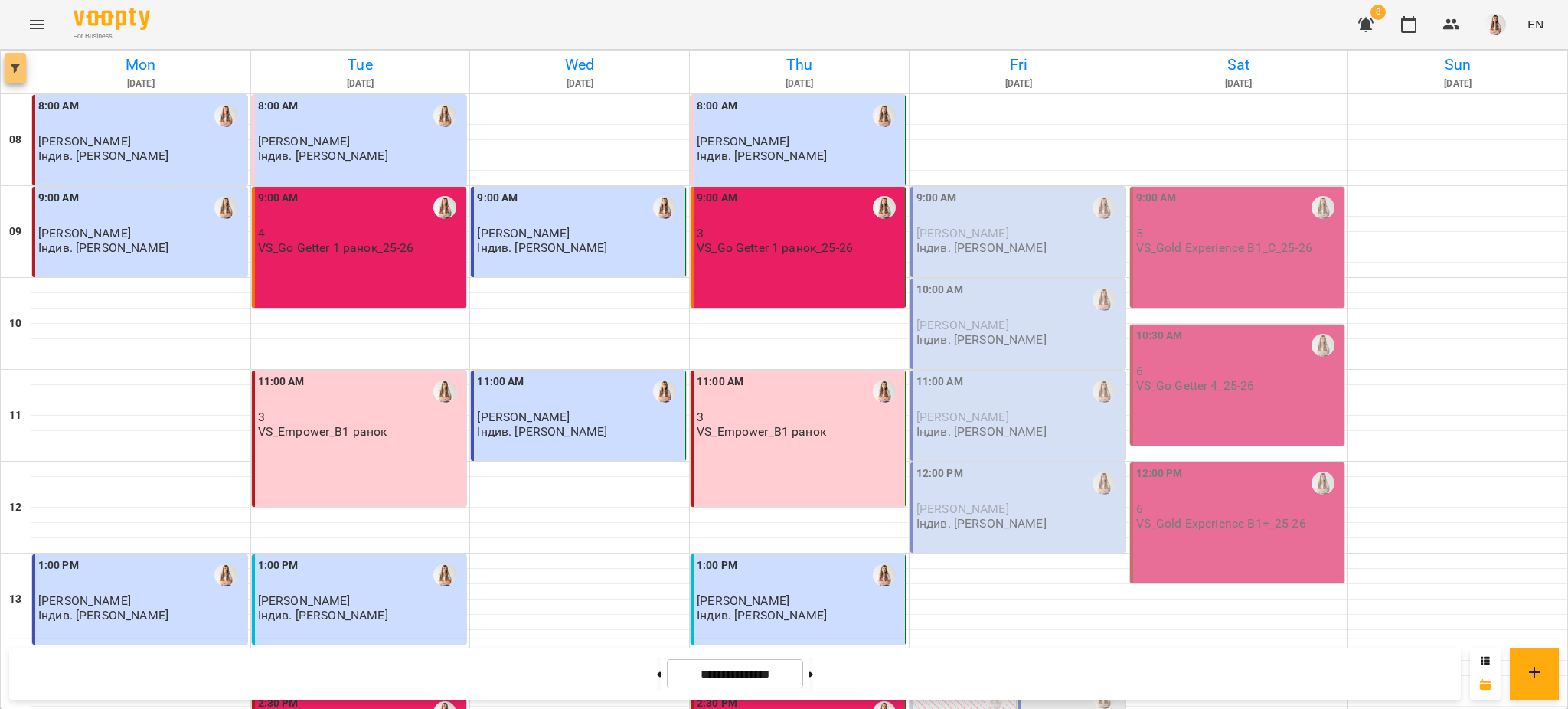
click at [22, 55] on button "button" at bounding box center [15, 68] width 22 height 31
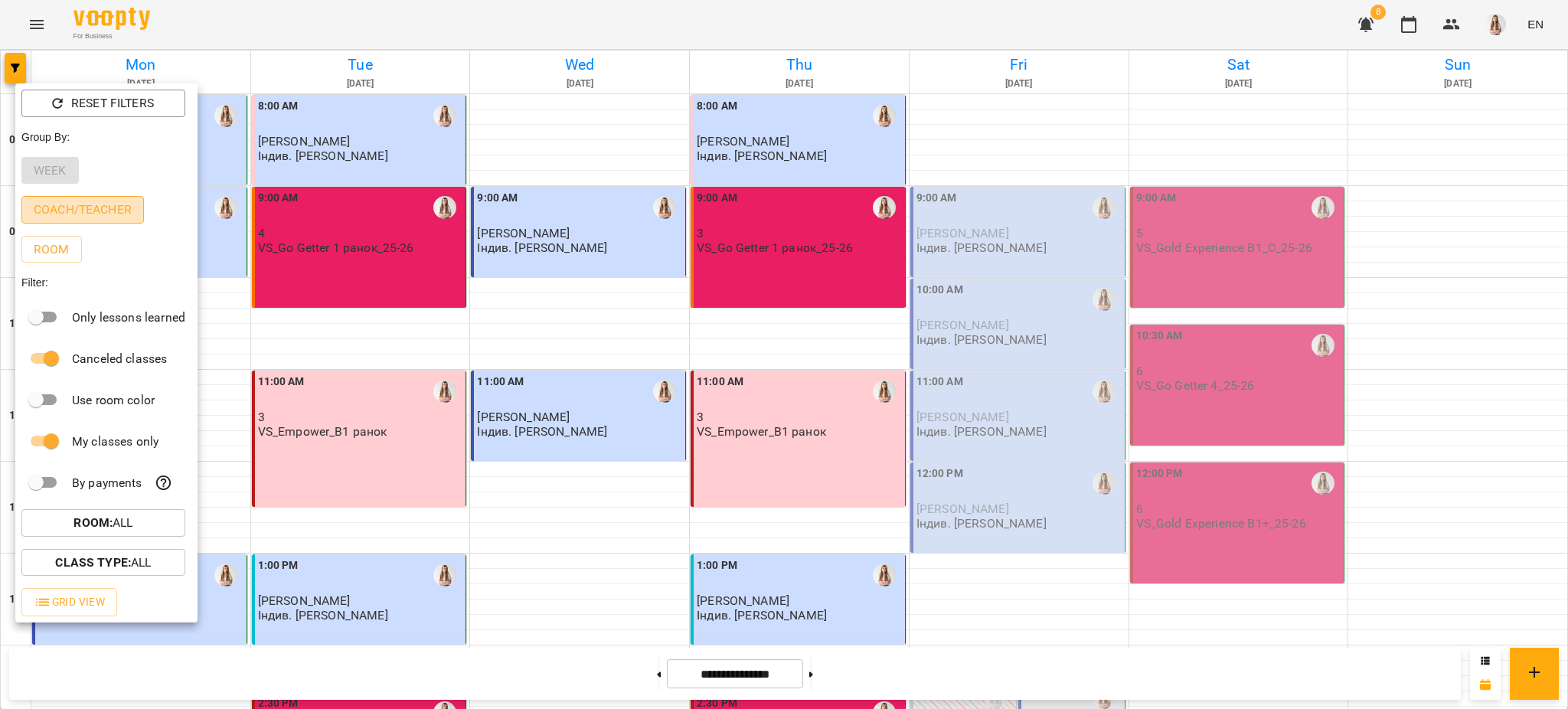
click at [87, 212] on p "Coach/Teacher" at bounding box center [83, 210] width 98 height 18
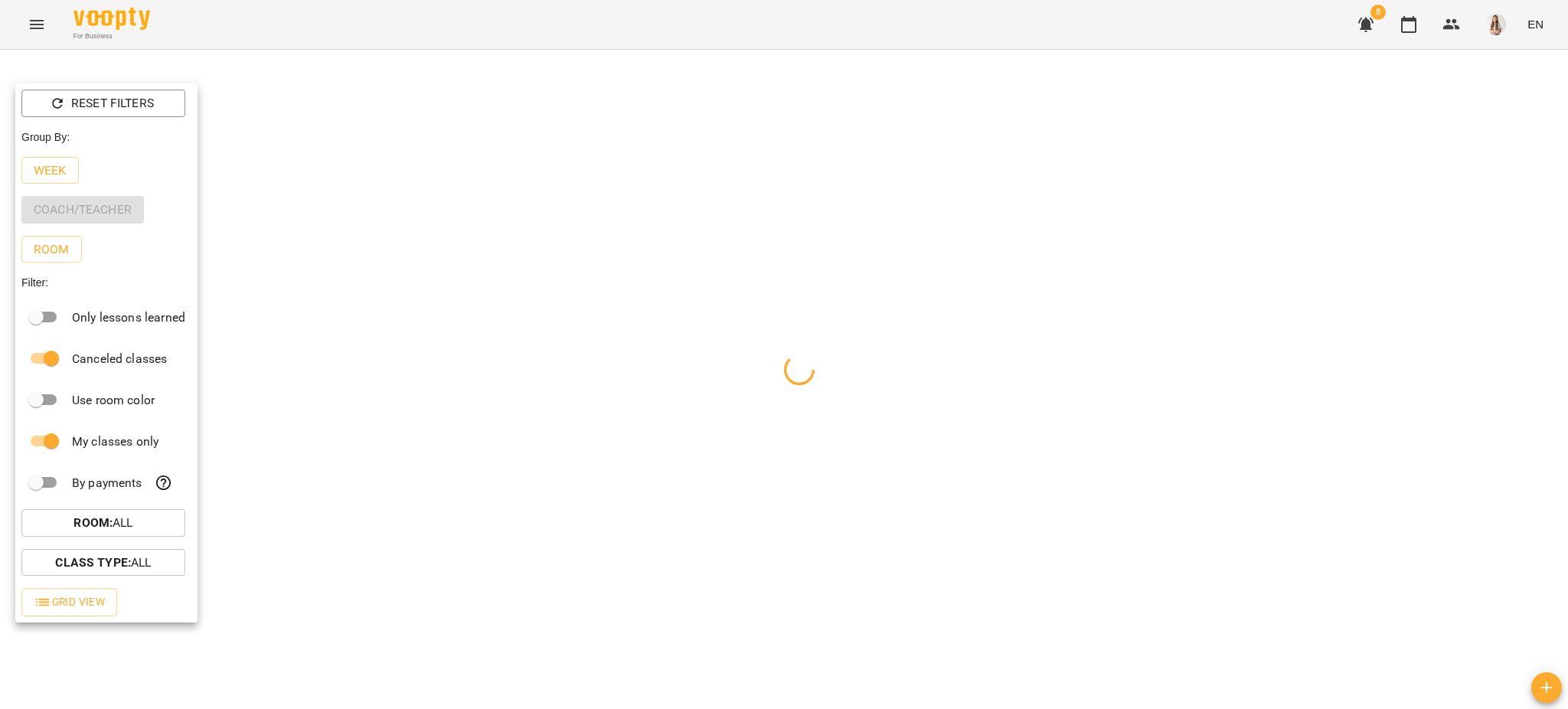
click at [306, 31] on div at bounding box center [784, 354] width 1568 height 709
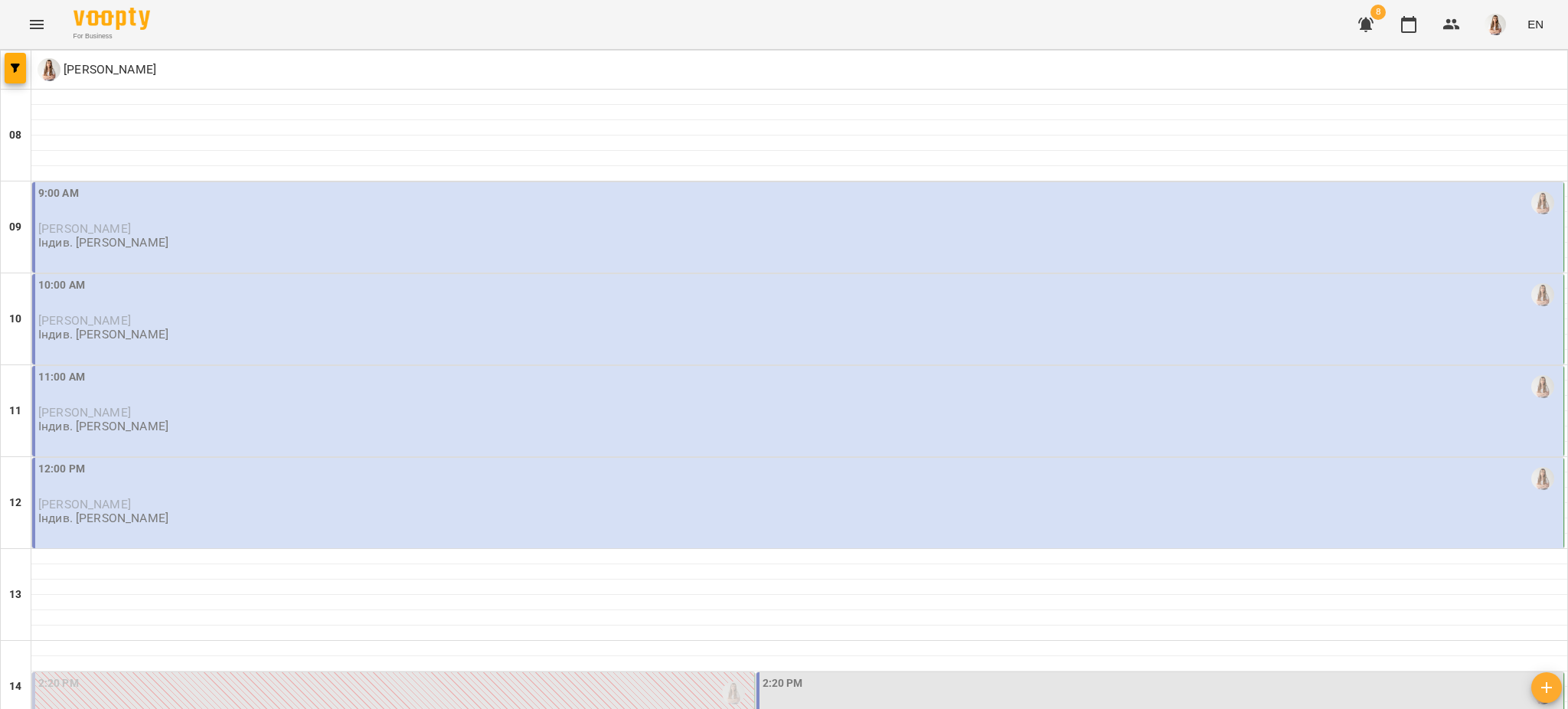
click at [306, 31] on div "For Business 8 EN" at bounding box center [784, 24] width 1568 height 49
click at [24, 70] on span "button" at bounding box center [15, 68] width 22 height 9
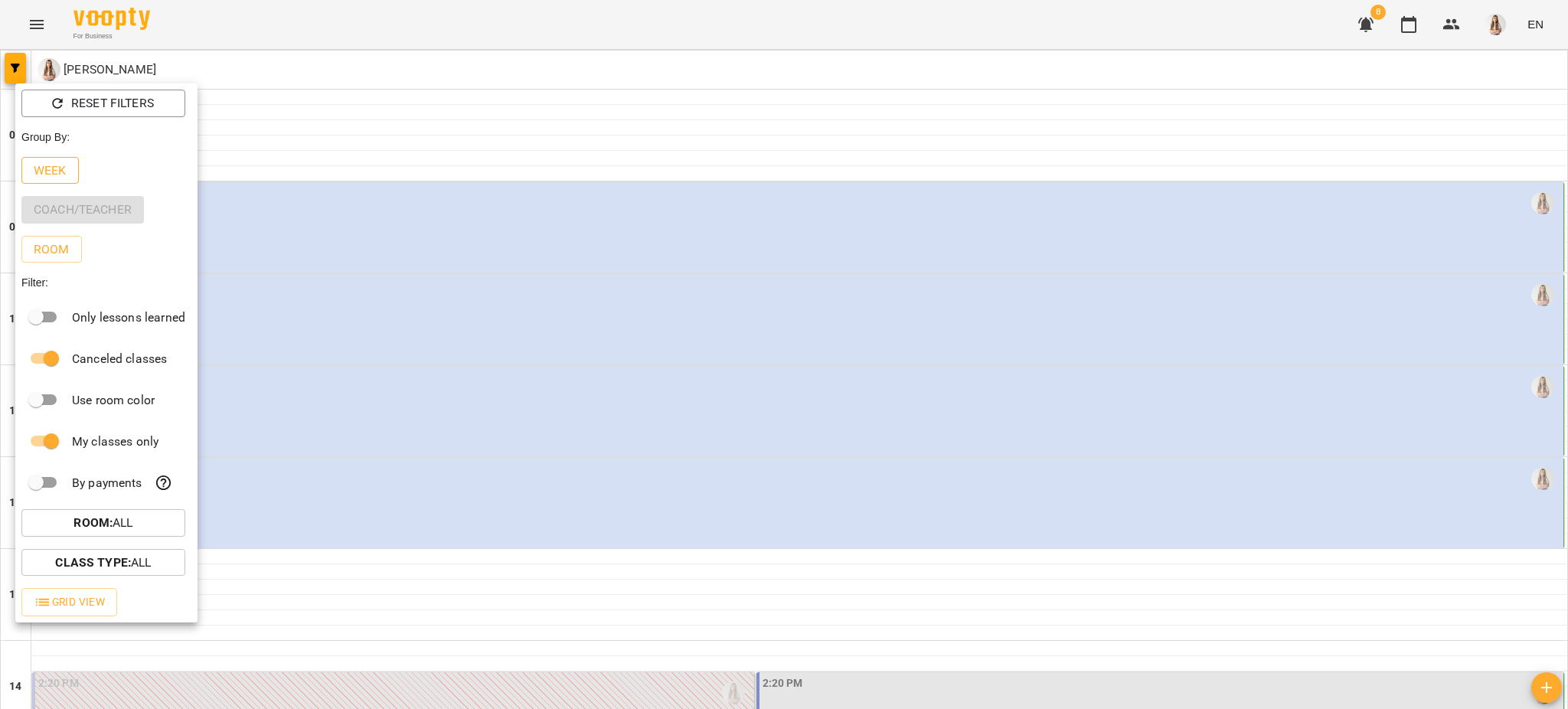
click at [47, 168] on p "Week" at bounding box center [50, 171] width 33 height 18
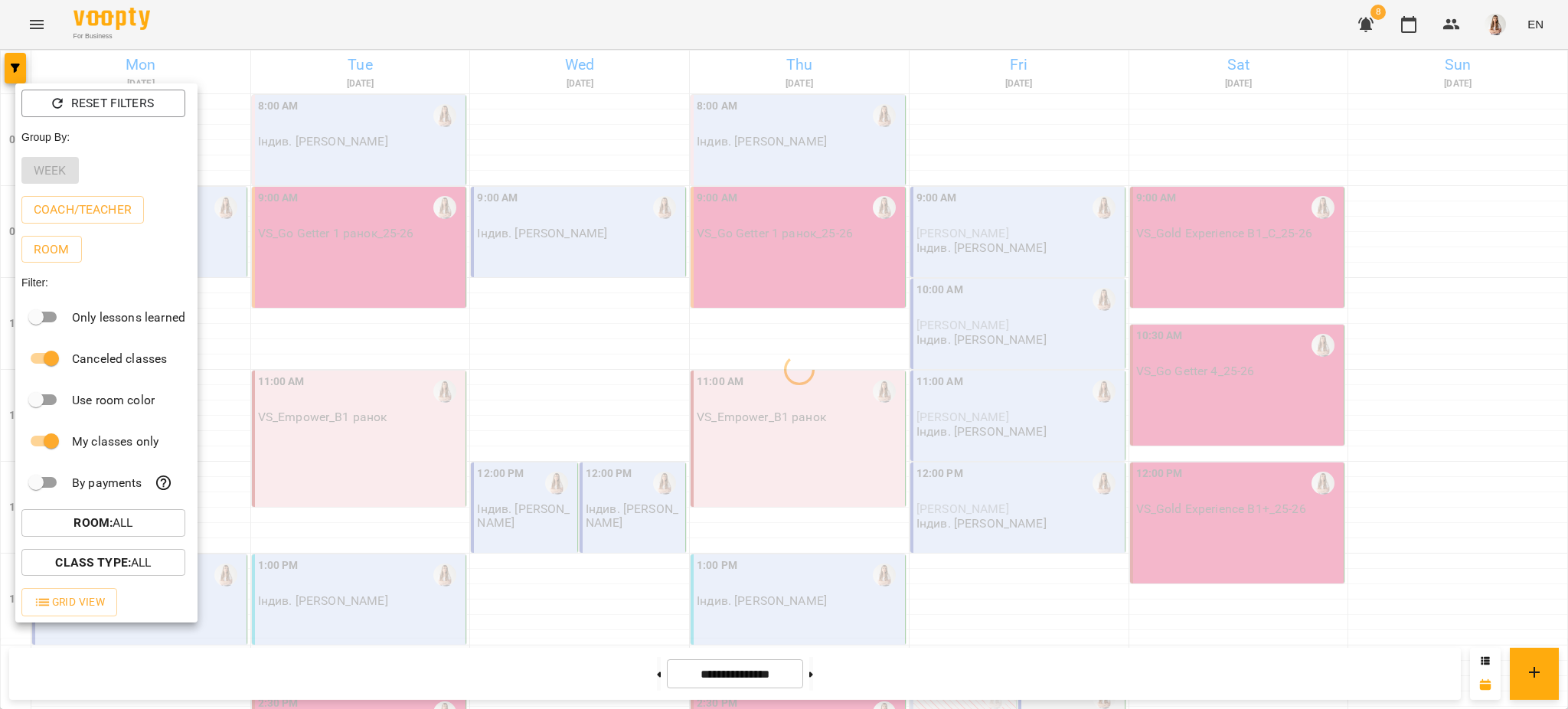
click at [464, 12] on div at bounding box center [784, 354] width 1568 height 709
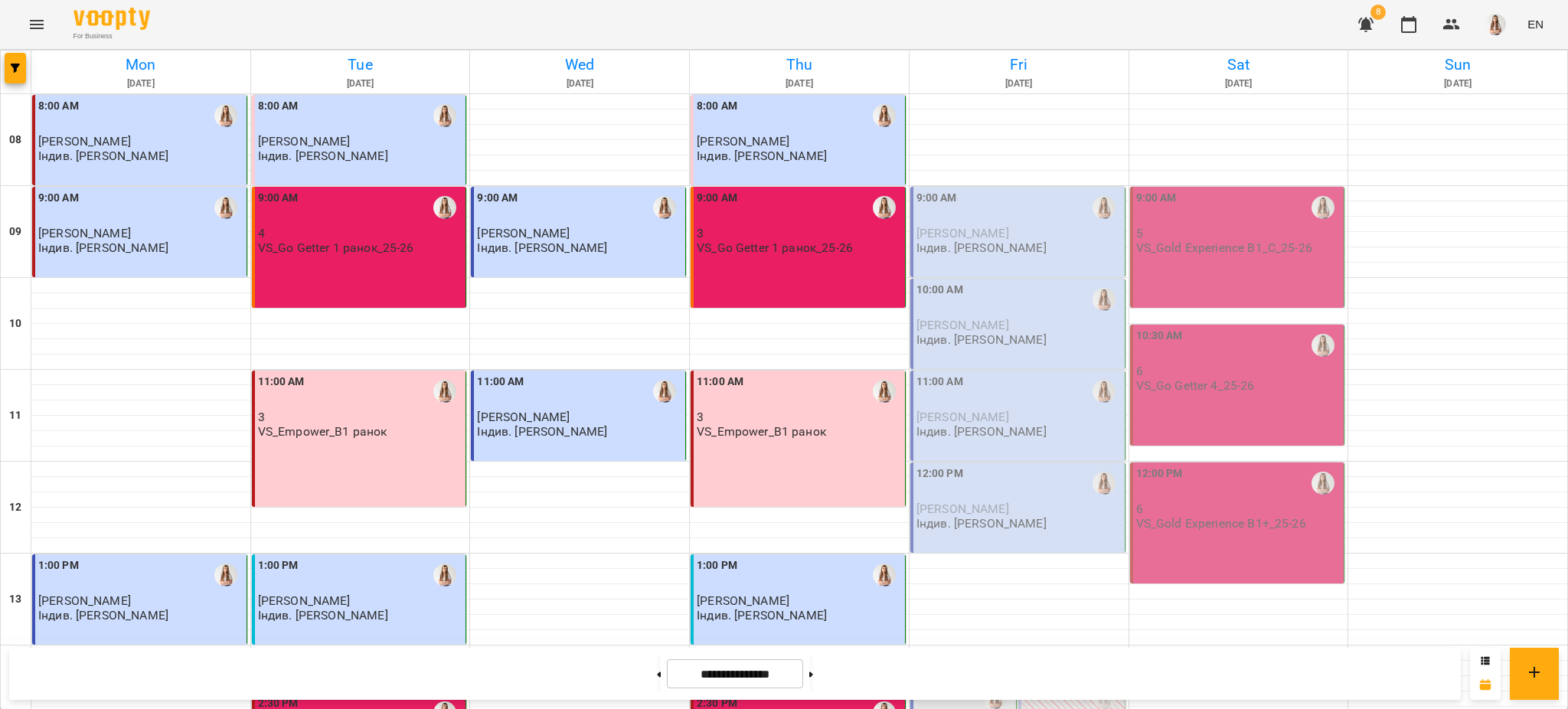
click at [27, 67] on div at bounding box center [16, 72] width 30 height 43
click at [13, 73] on button "button" at bounding box center [15, 68] width 22 height 31
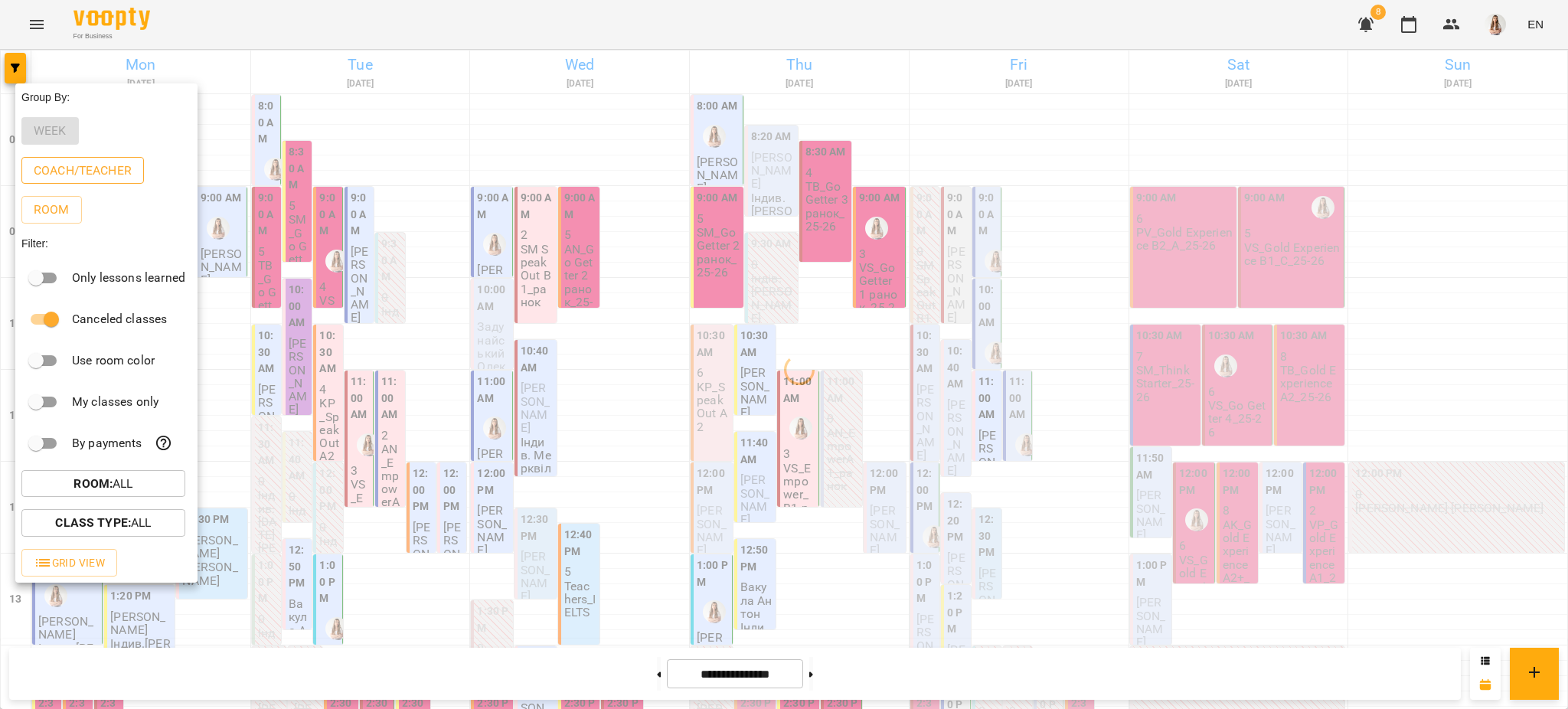
click at [68, 171] on p "Coach/Teacher" at bounding box center [83, 171] width 98 height 18
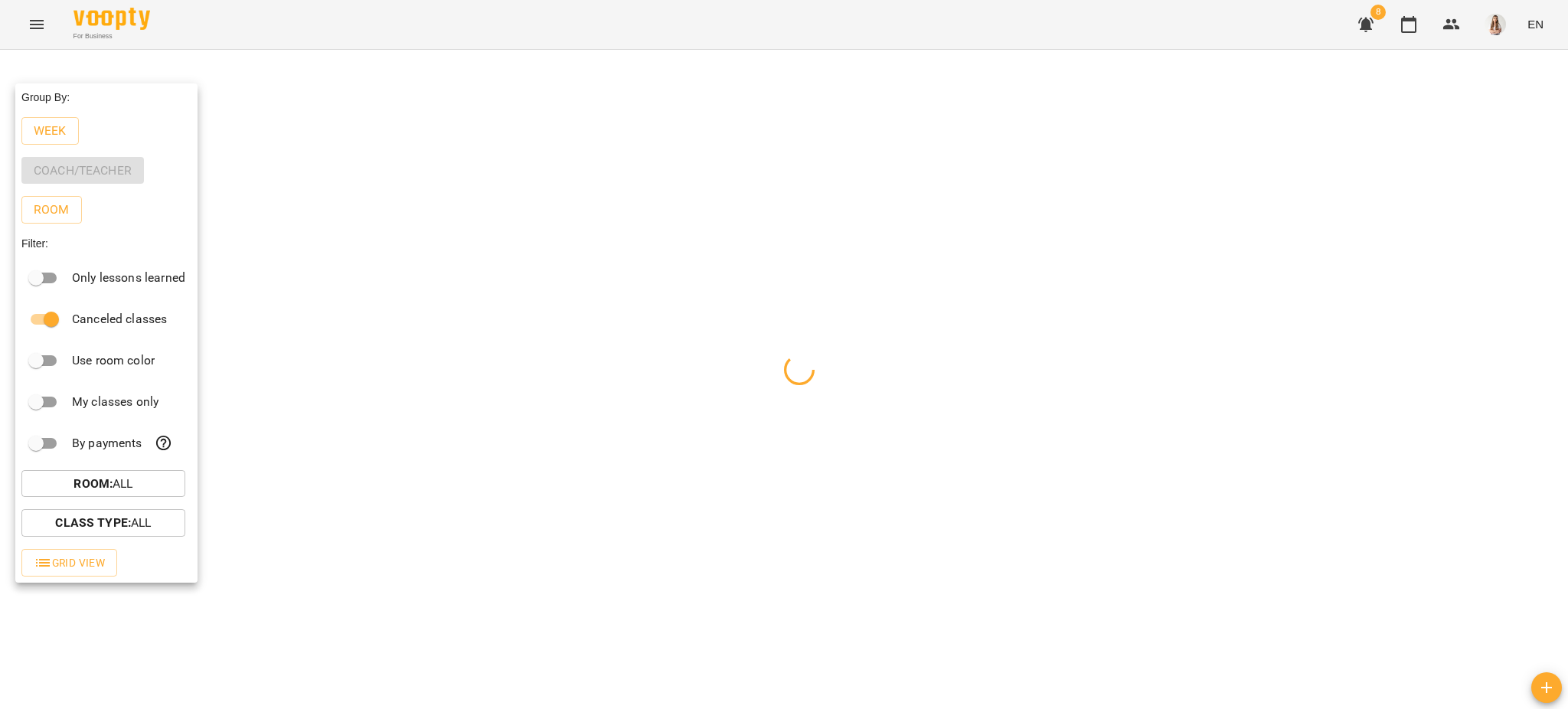
click at [380, 2] on div at bounding box center [784, 354] width 1568 height 709
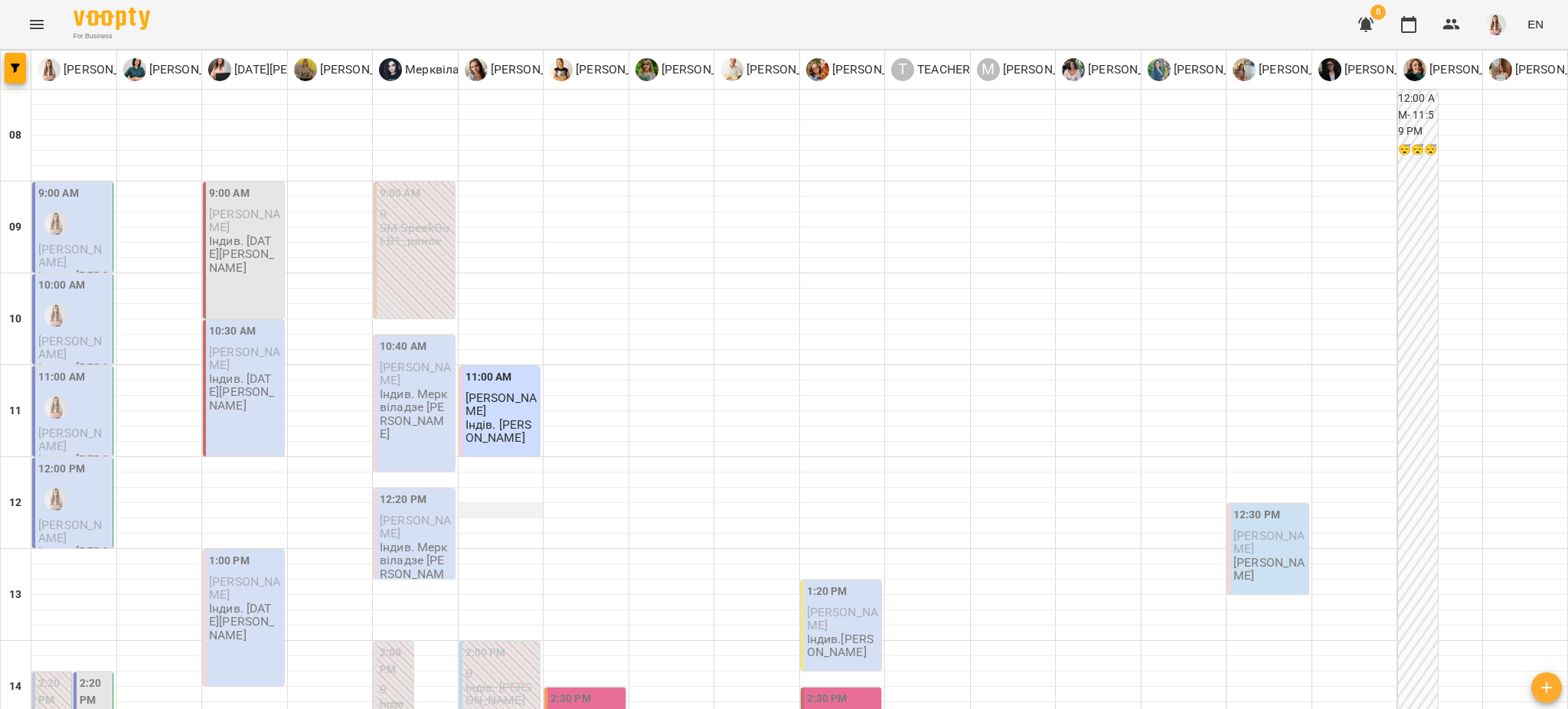
scroll to position [677, 0]
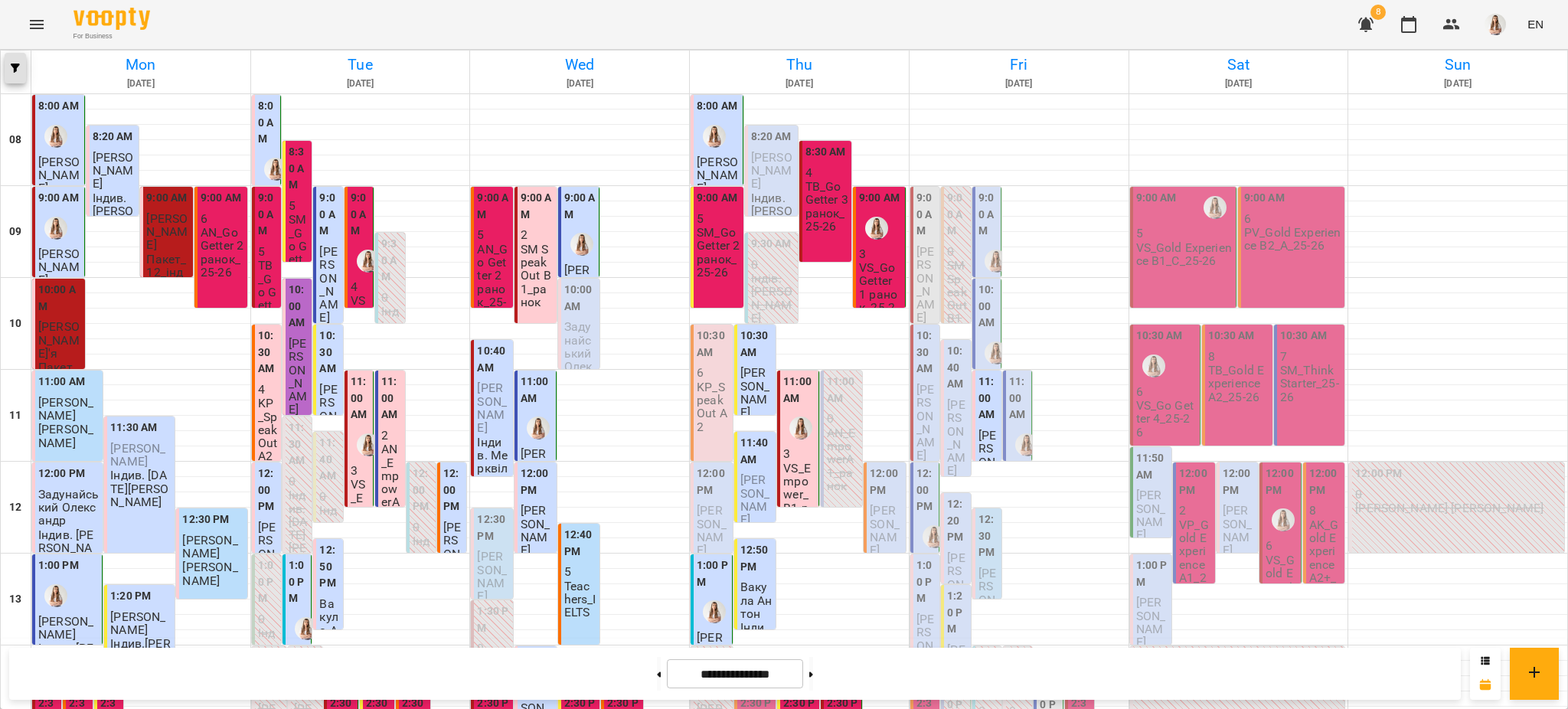
click at [11, 66] on icon "button" at bounding box center [15, 68] width 9 height 9
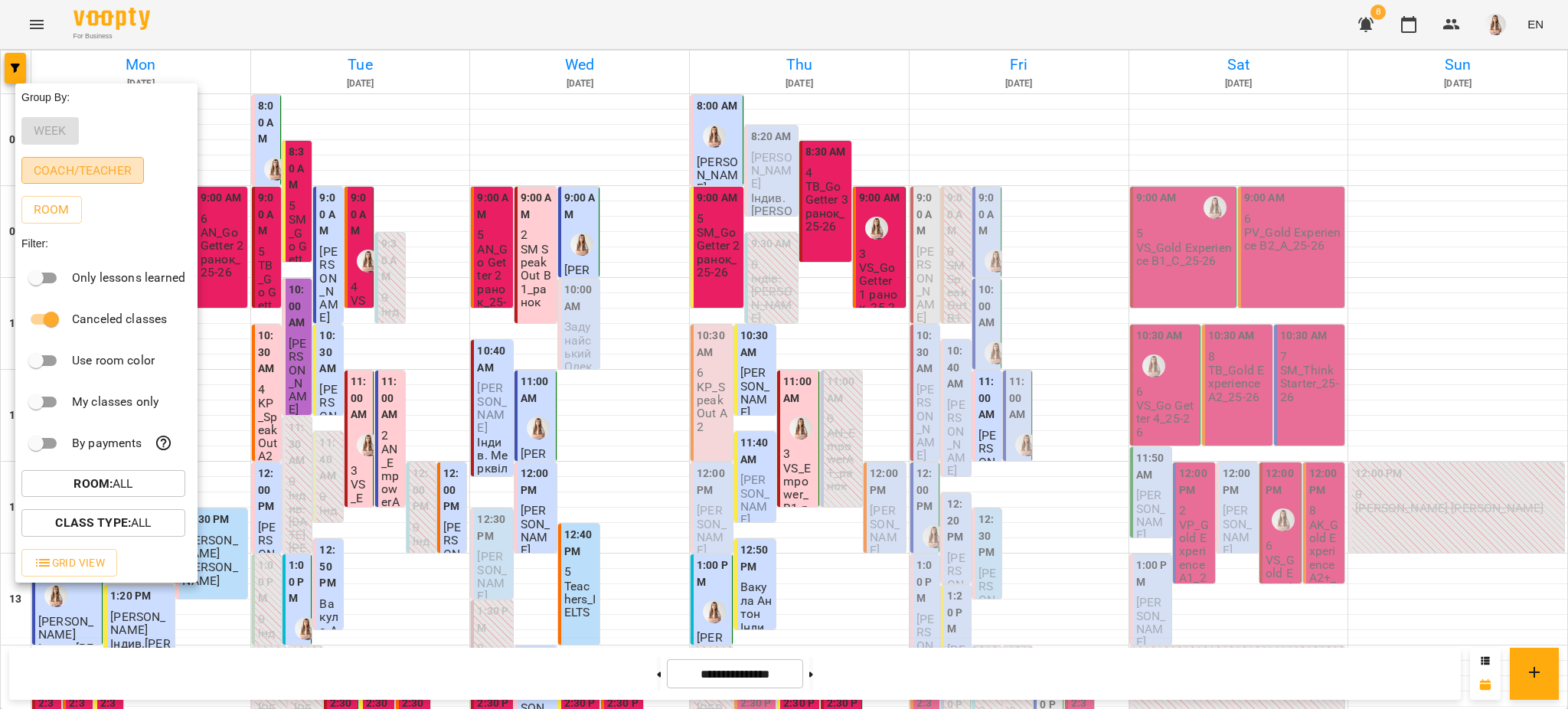
click at [97, 171] on p "Coach/Teacher" at bounding box center [83, 171] width 98 height 18
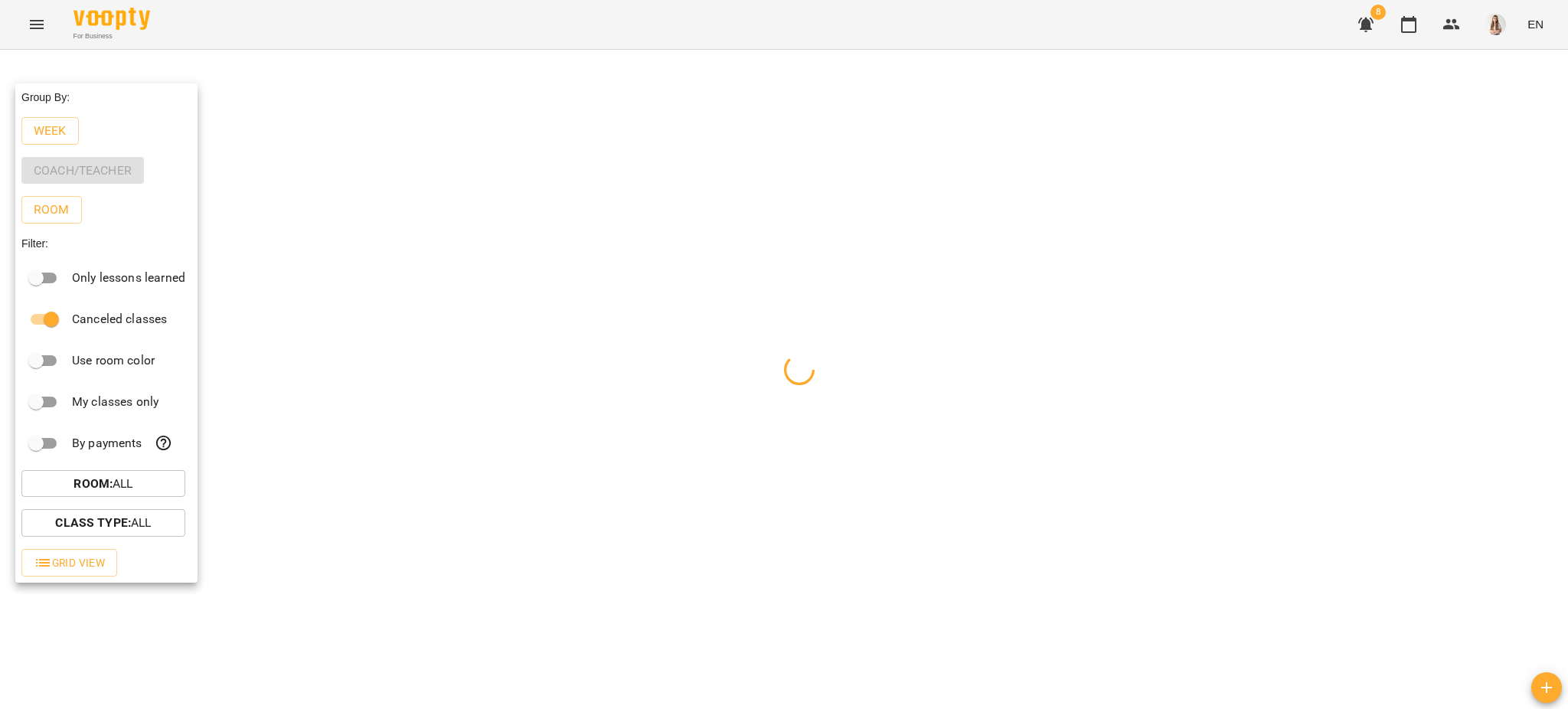
click at [327, 11] on div at bounding box center [784, 354] width 1568 height 709
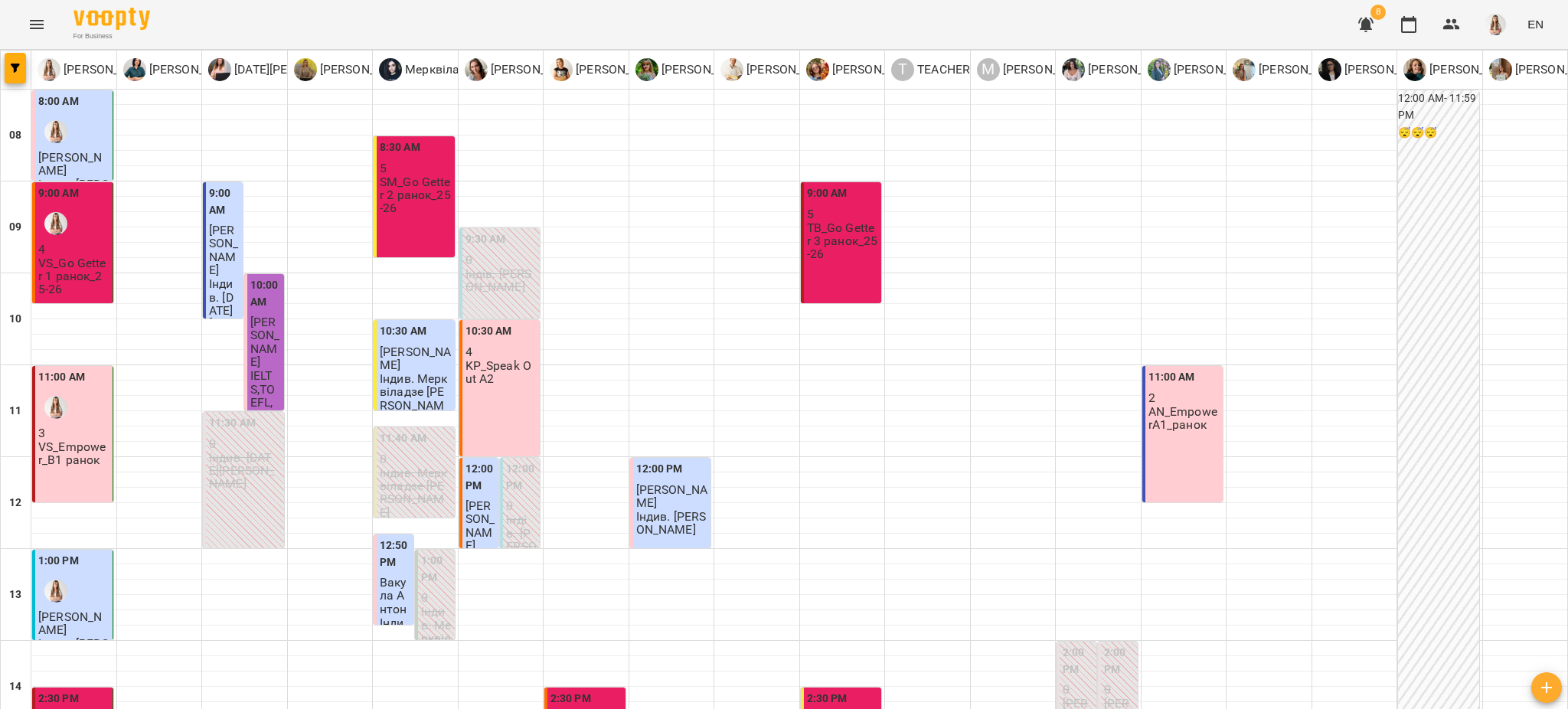
scroll to position [677, 0]
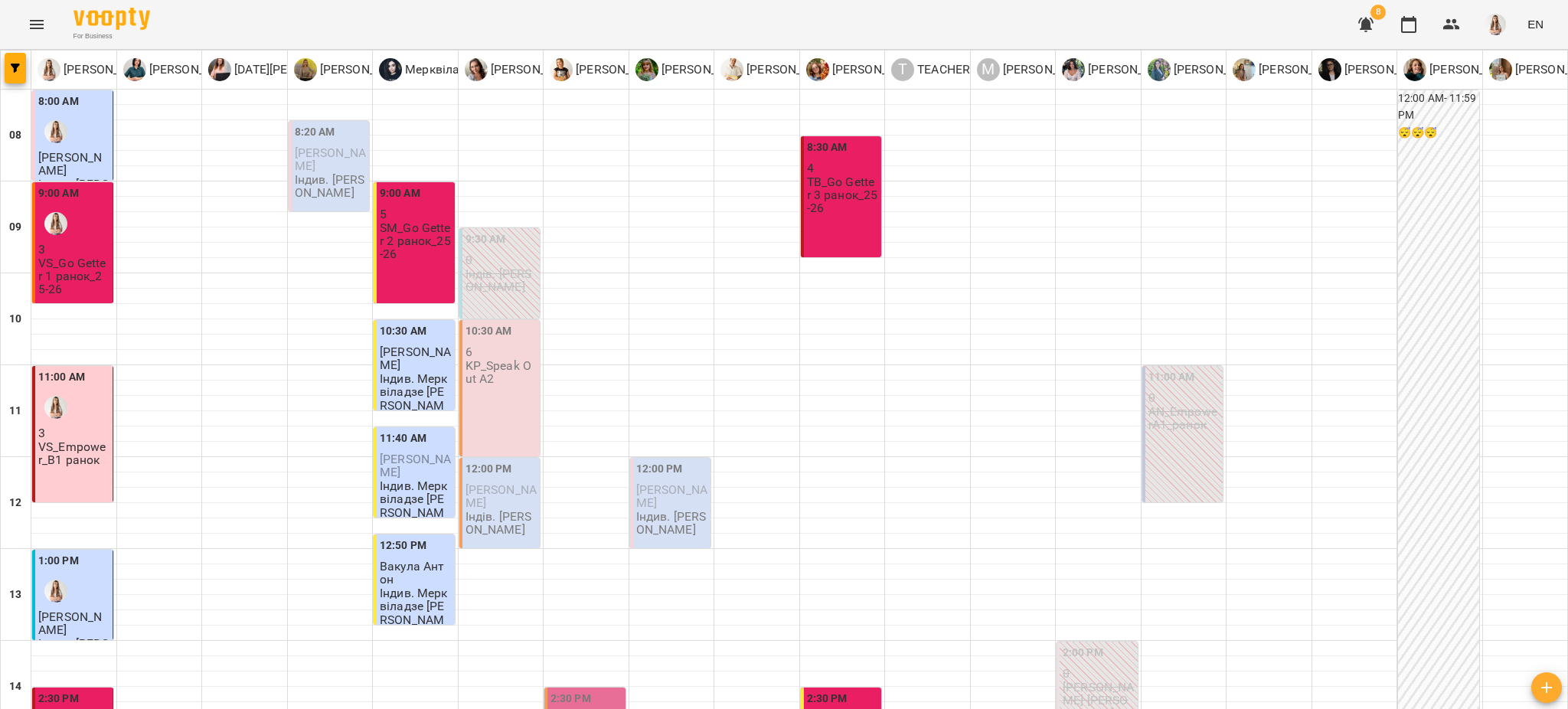
scroll to position [0, 0]
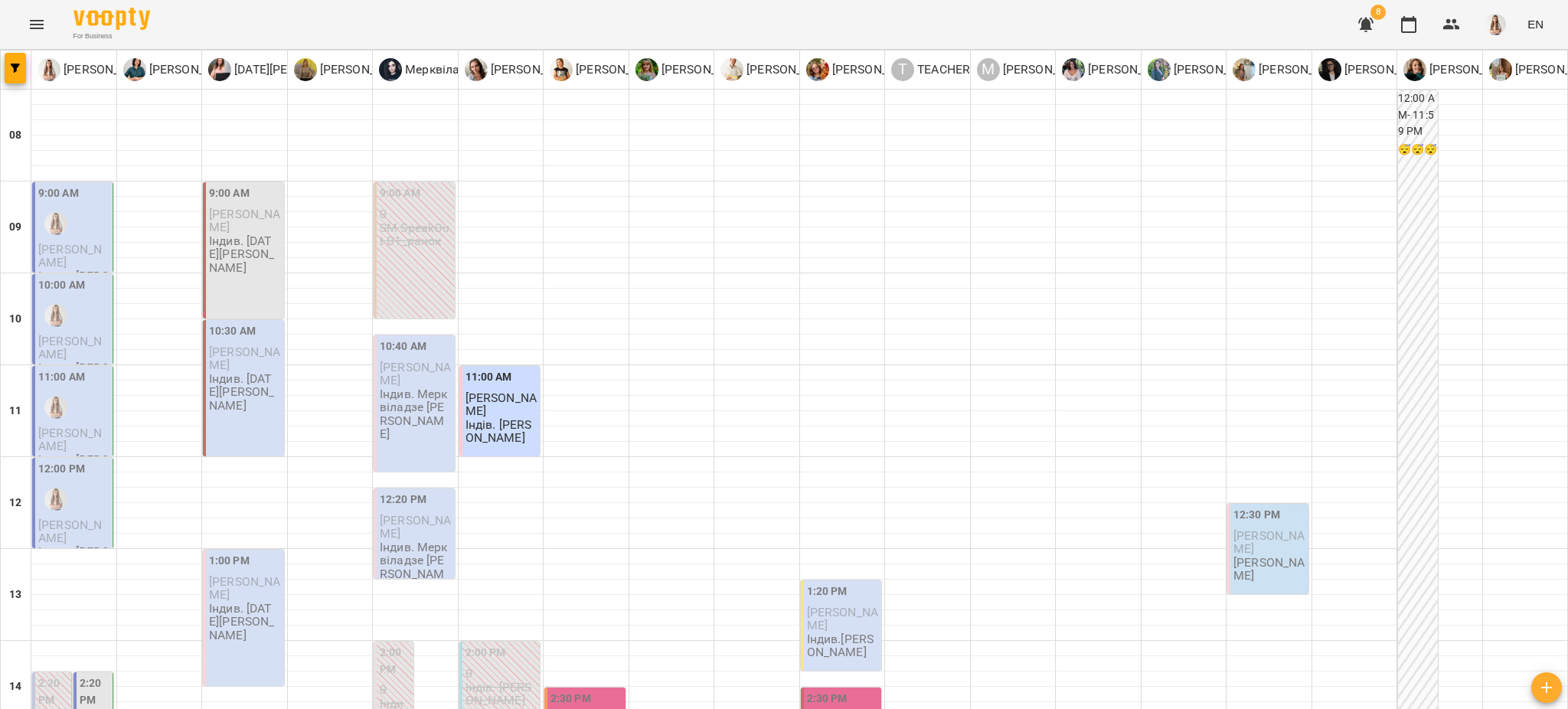
scroll to position [677, 0]
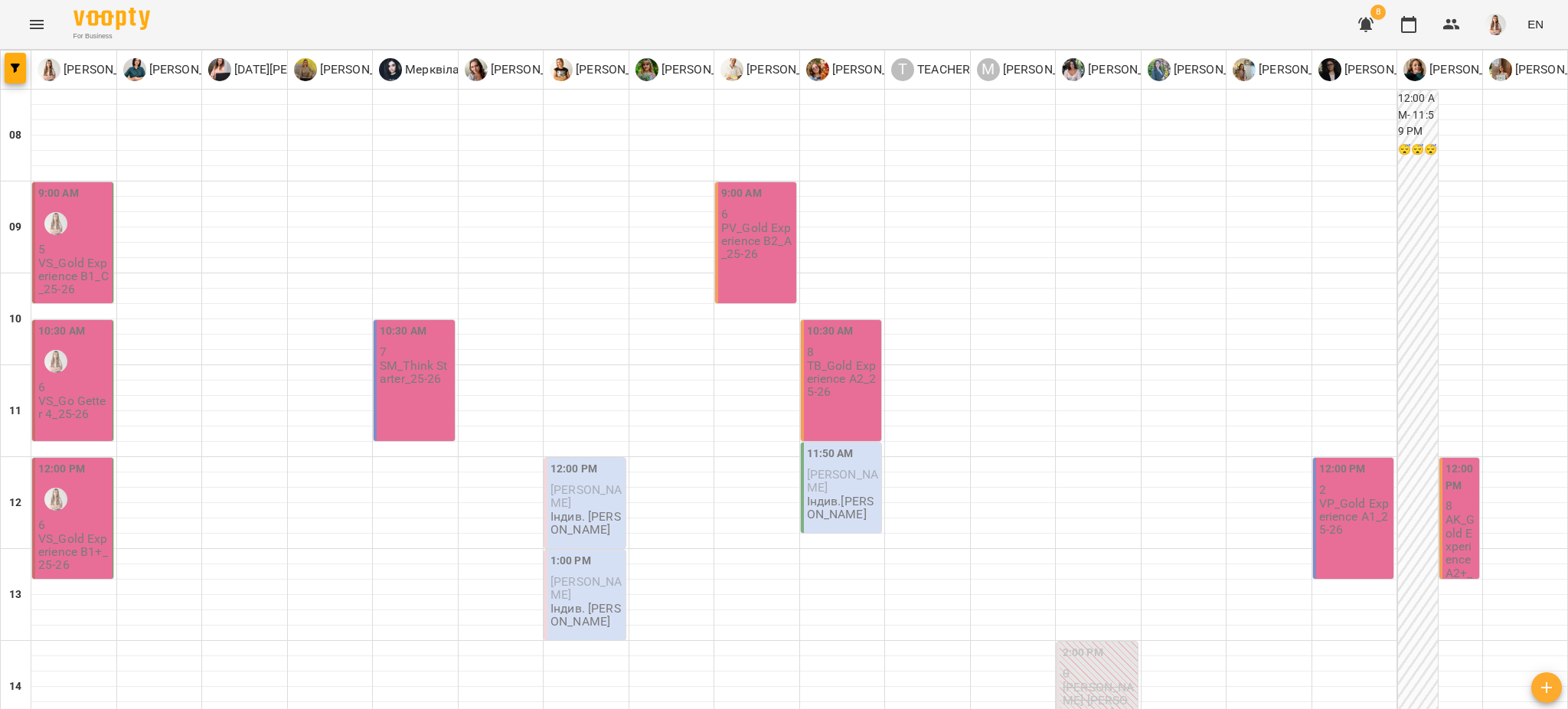
scroll to position [0, 0]
click at [9, 64] on span "button" at bounding box center [15, 68] width 22 height 9
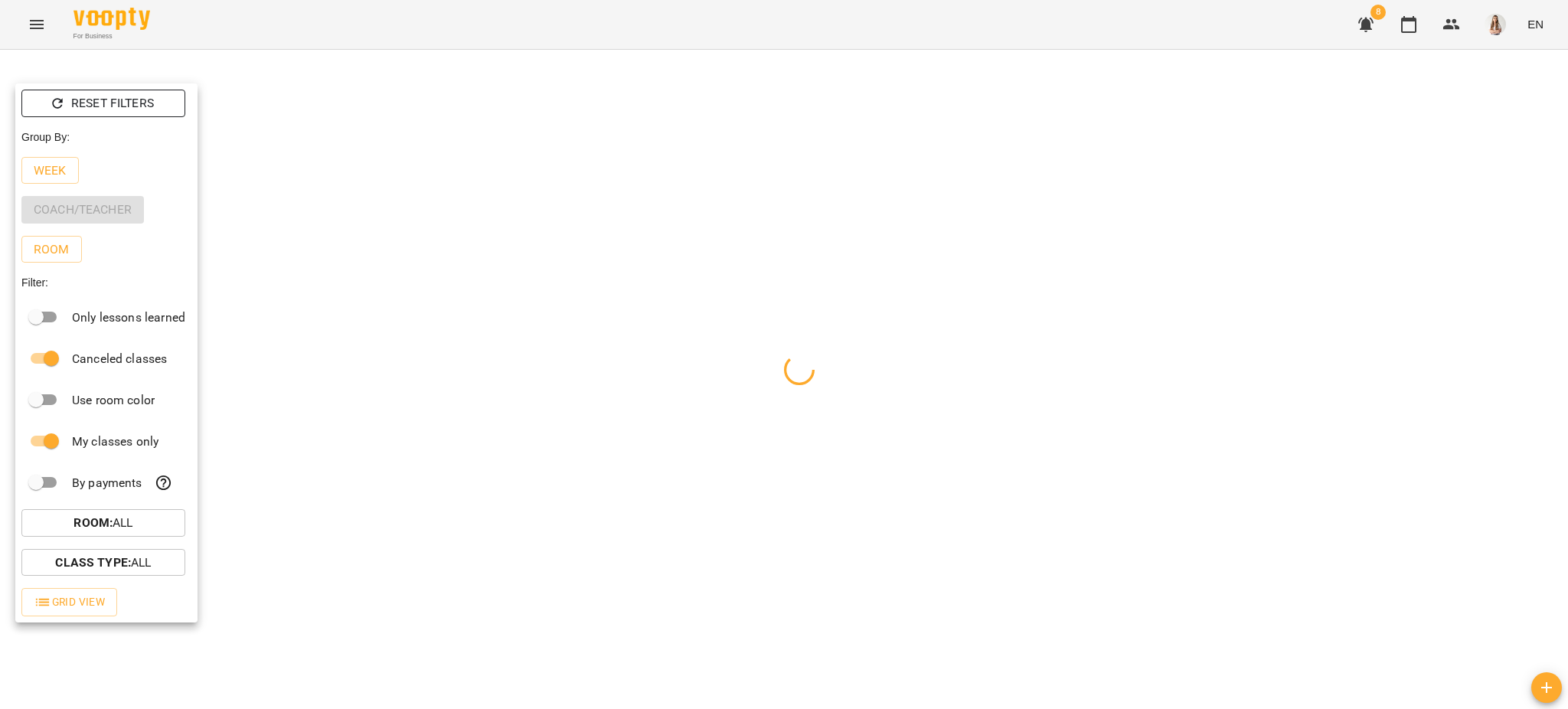
click at [78, 102] on p "Reset Filters" at bounding box center [112, 103] width 83 height 18
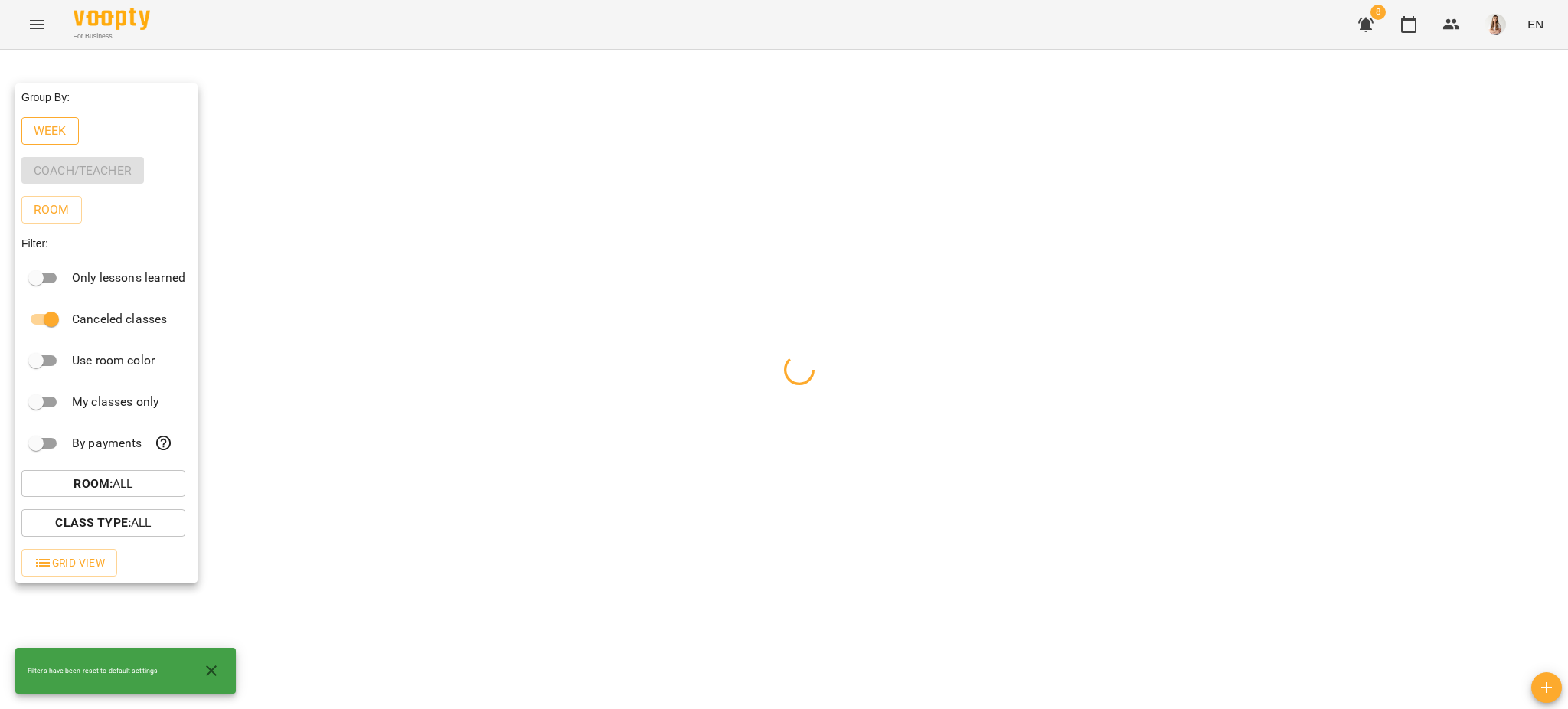
click at [54, 127] on p "Week" at bounding box center [50, 131] width 33 height 18
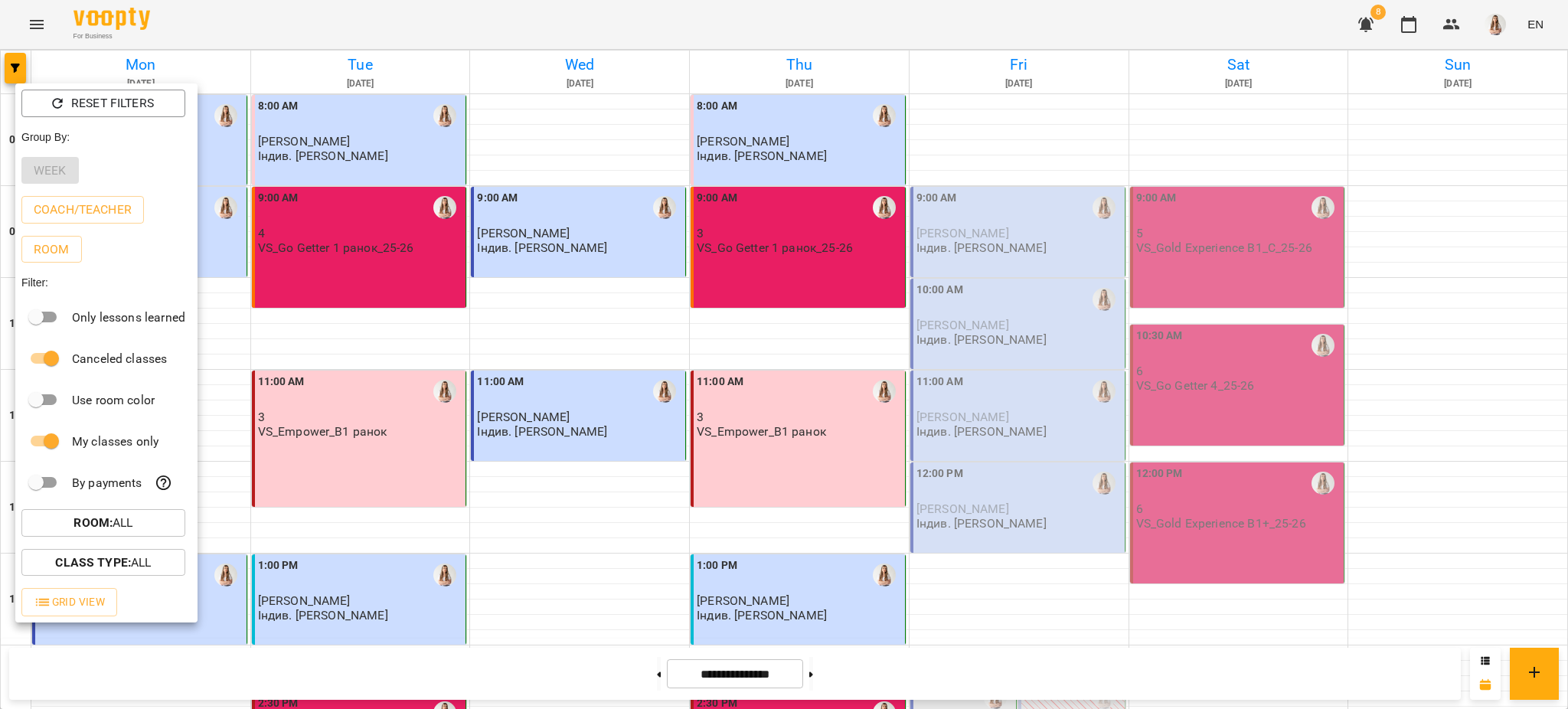
click at [522, 20] on div at bounding box center [784, 354] width 1568 height 709
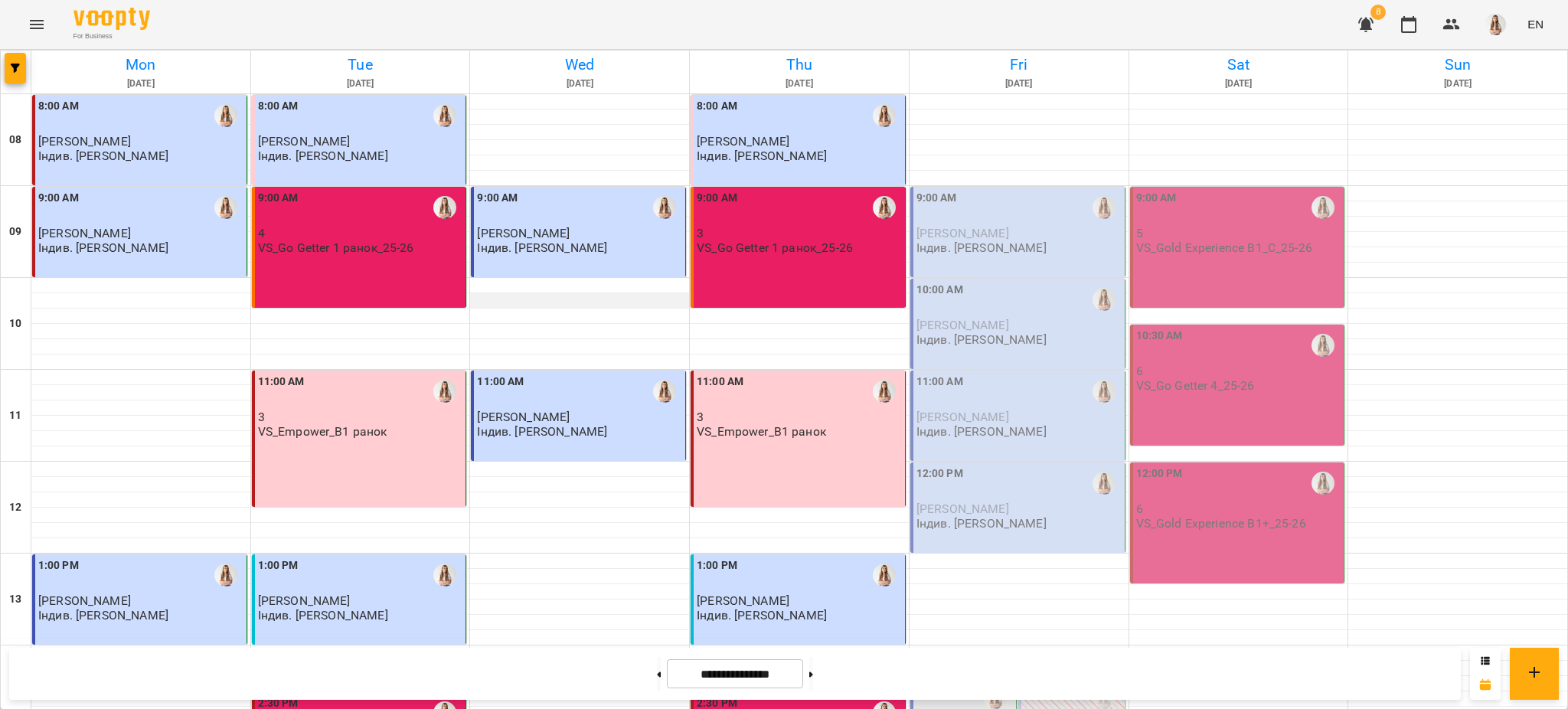
scroll to position [613, 0]
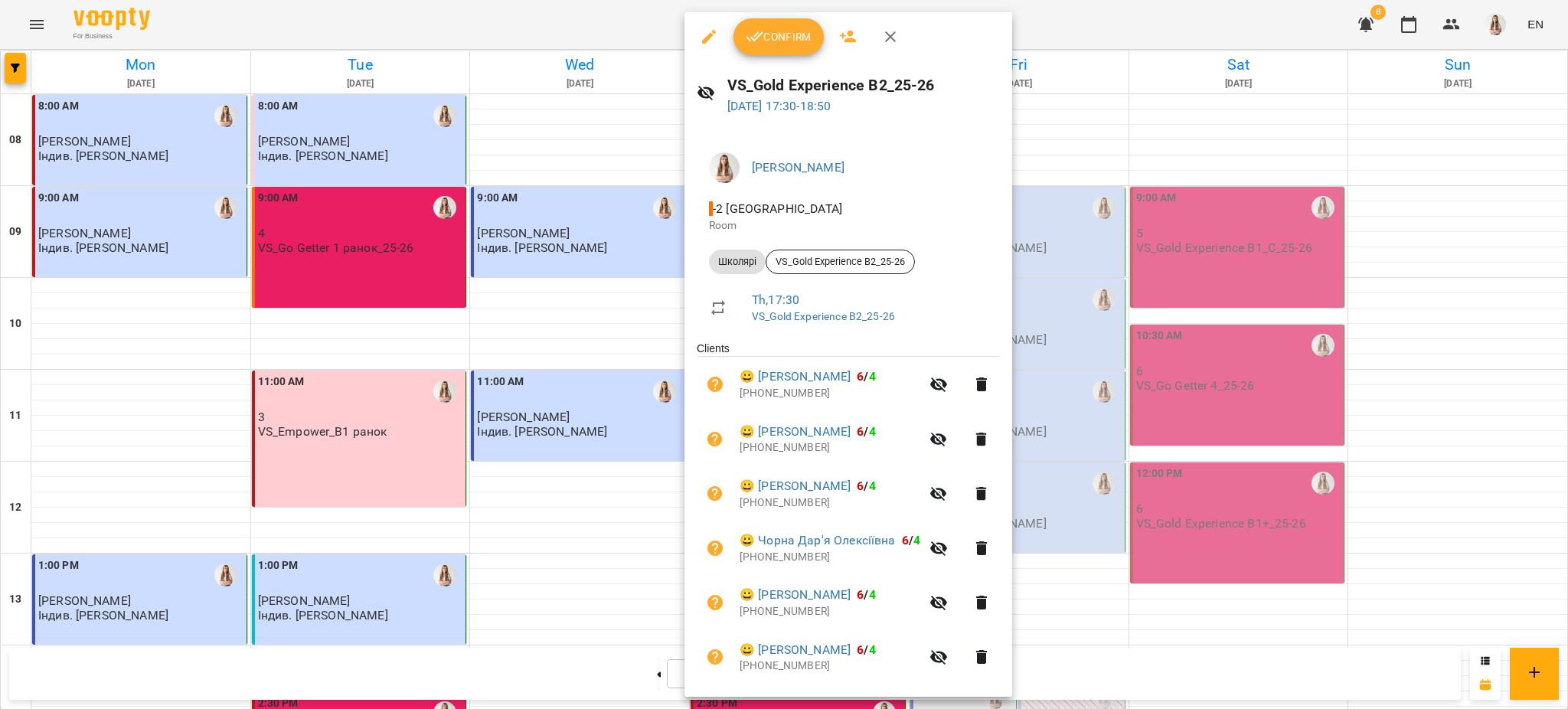
click at [769, 45] on span "Confirm" at bounding box center [778, 37] width 65 height 18
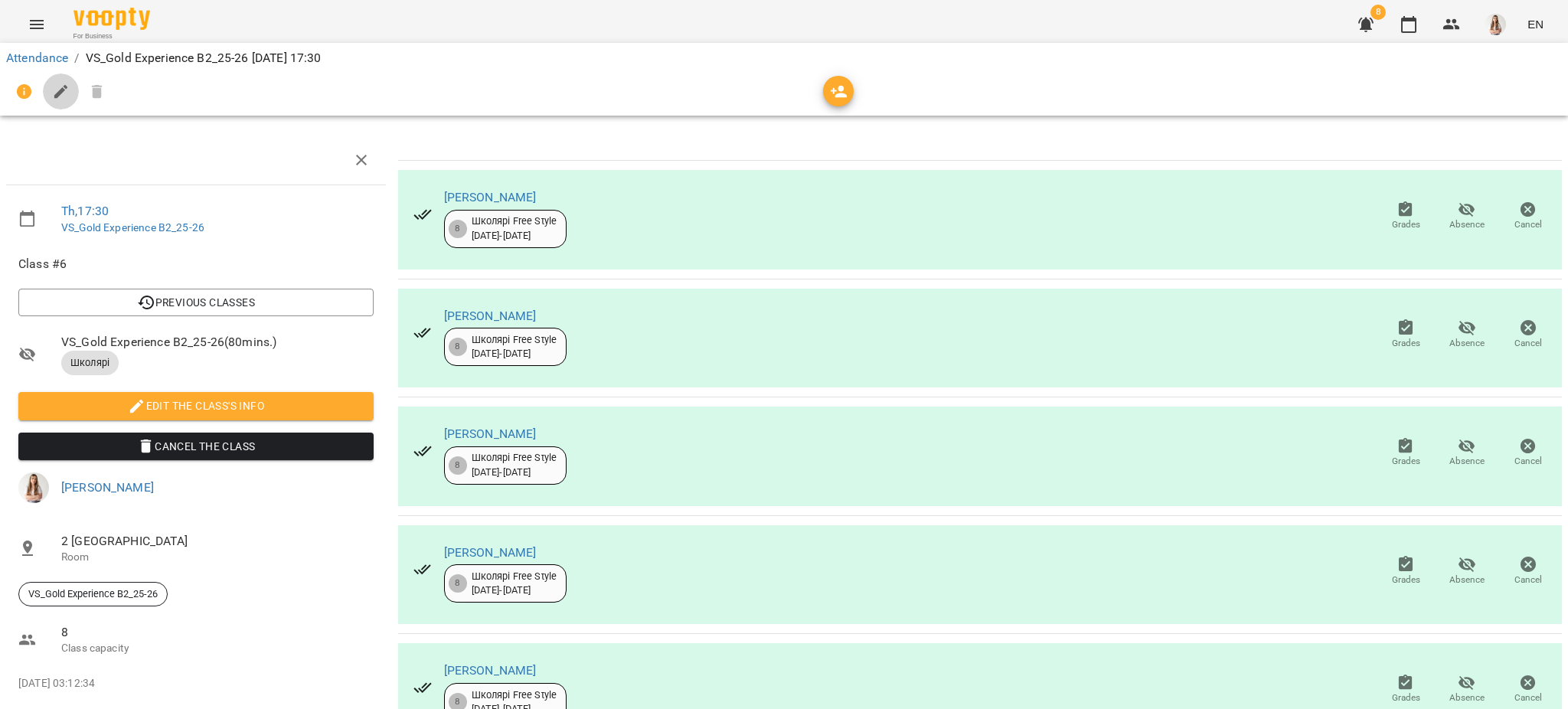
click at [65, 84] on icon "button" at bounding box center [61, 92] width 18 height 18
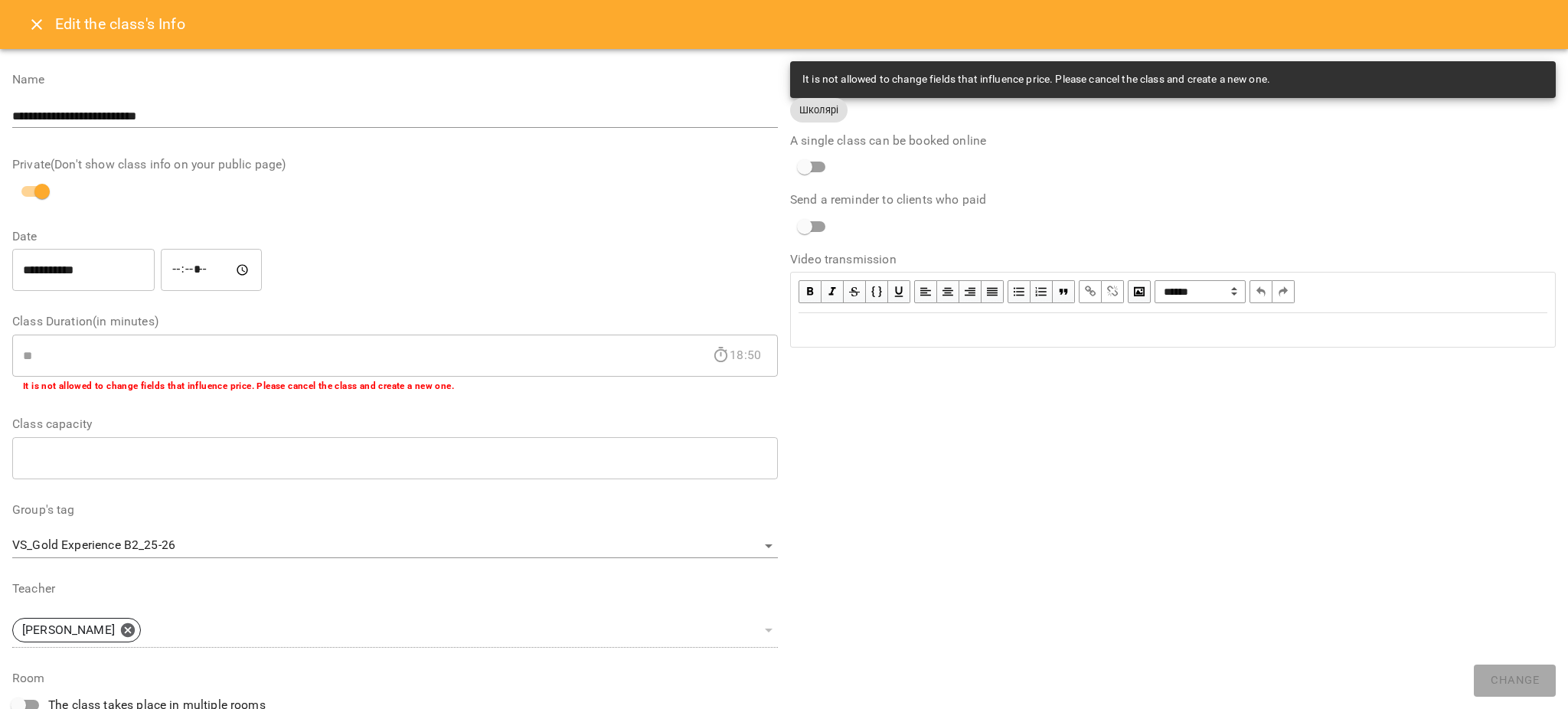
click at [957, 331] on div "Edit text" at bounding box center [1172, 330] width 749 height 18
click at [957, 331] on div "To enrich screen reader interactions, please activate Accessibility in Grammarl…" at bounding box center [1172, 330] width 749 height 18
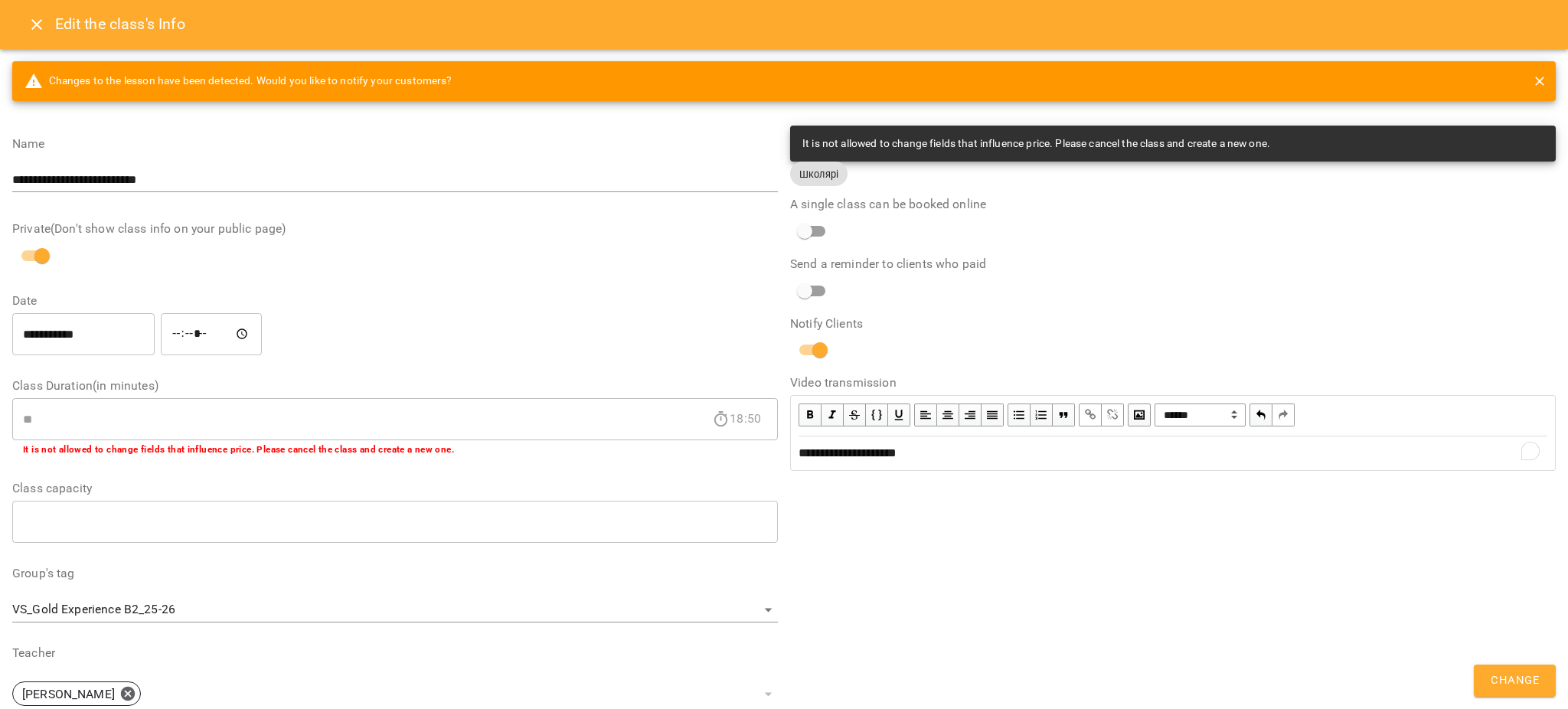
click at [1527, 674] on span "Change" at bounding box center [1515, 681] width 48 height 20
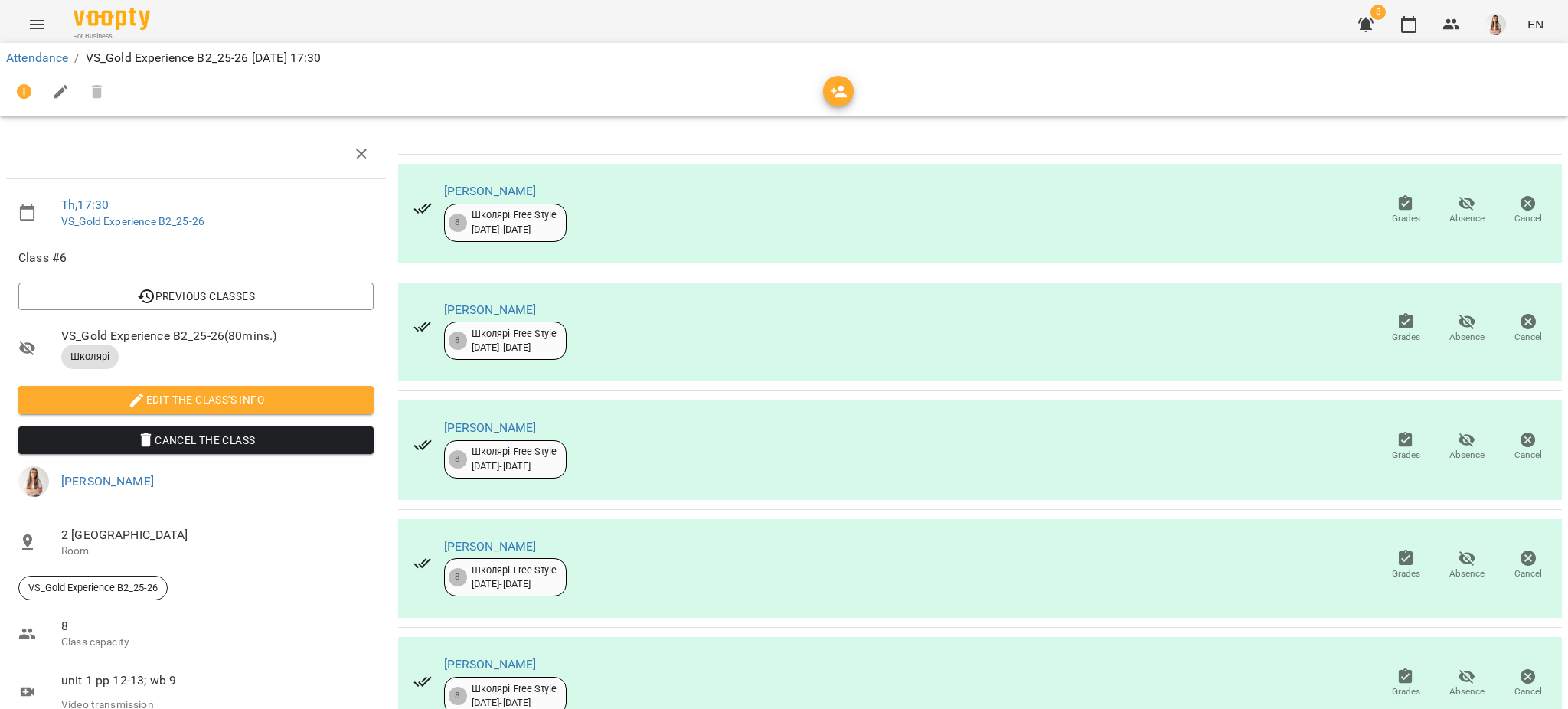
scroll to position [269, 0]
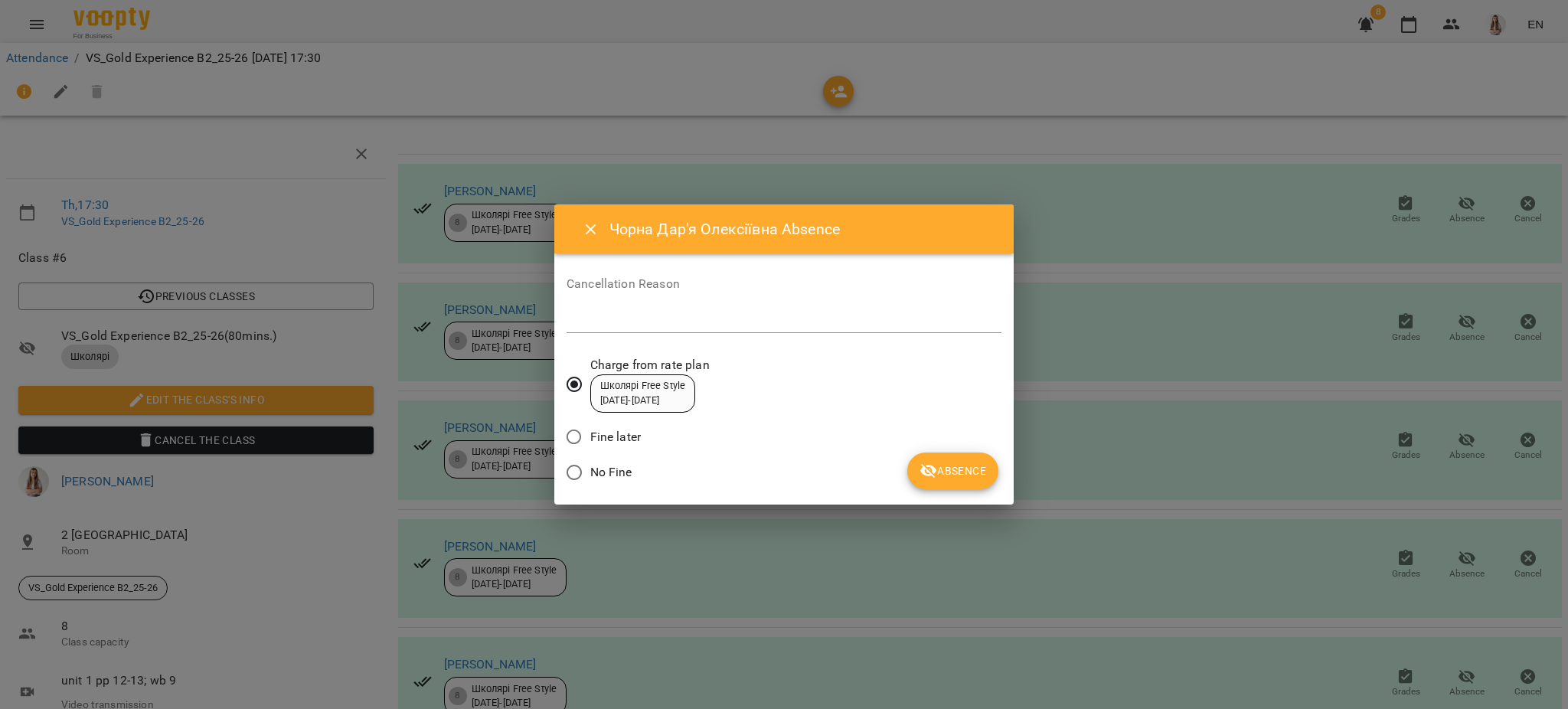
click at [962, 469] on span "Absence" at bounding box center [953, 471] width 66 height 18
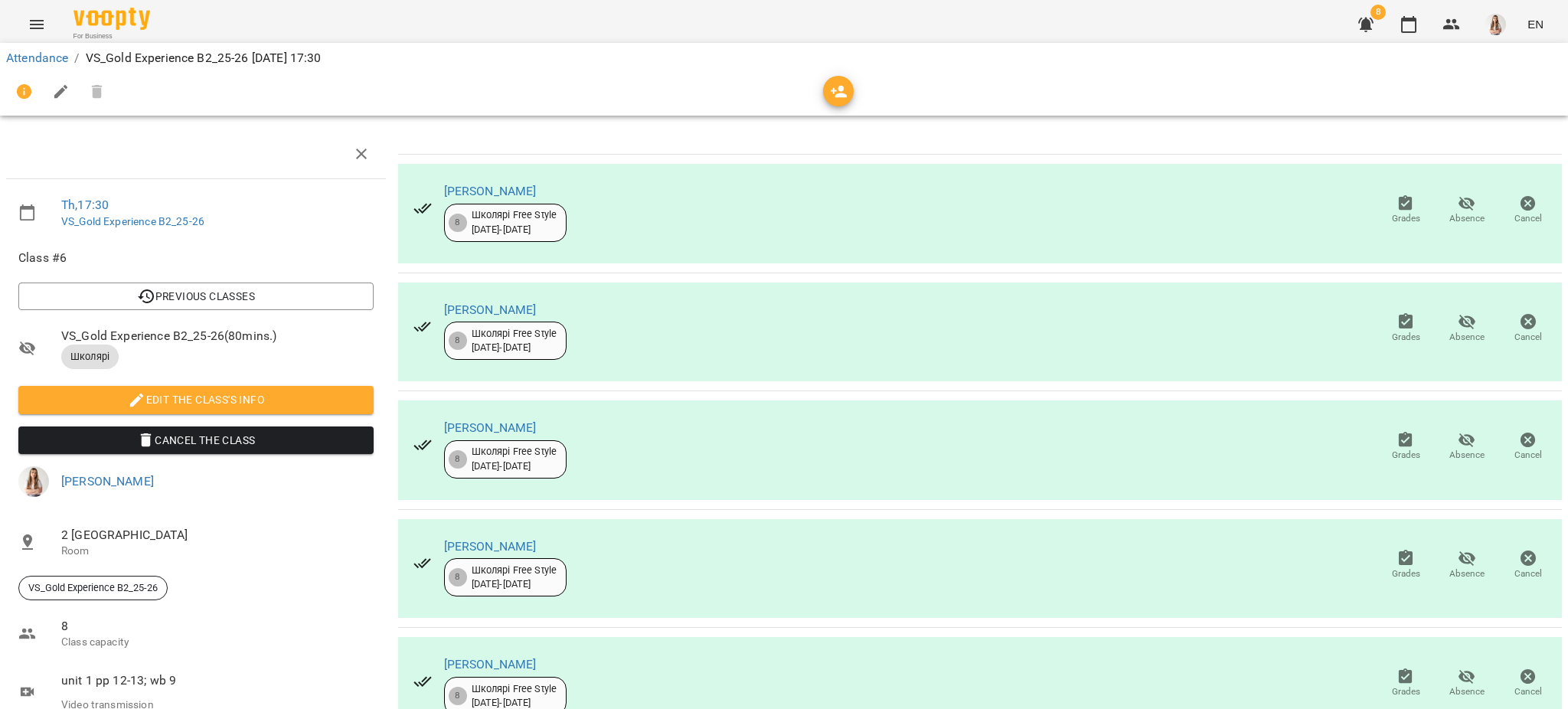
click at [34, 5] on div "For Business 8 EN" at bounding box center [784, 24] width 1568 height 49
click at [42, 22] on icon "Menu" at bounding box center [37, 24] width 18 height 18
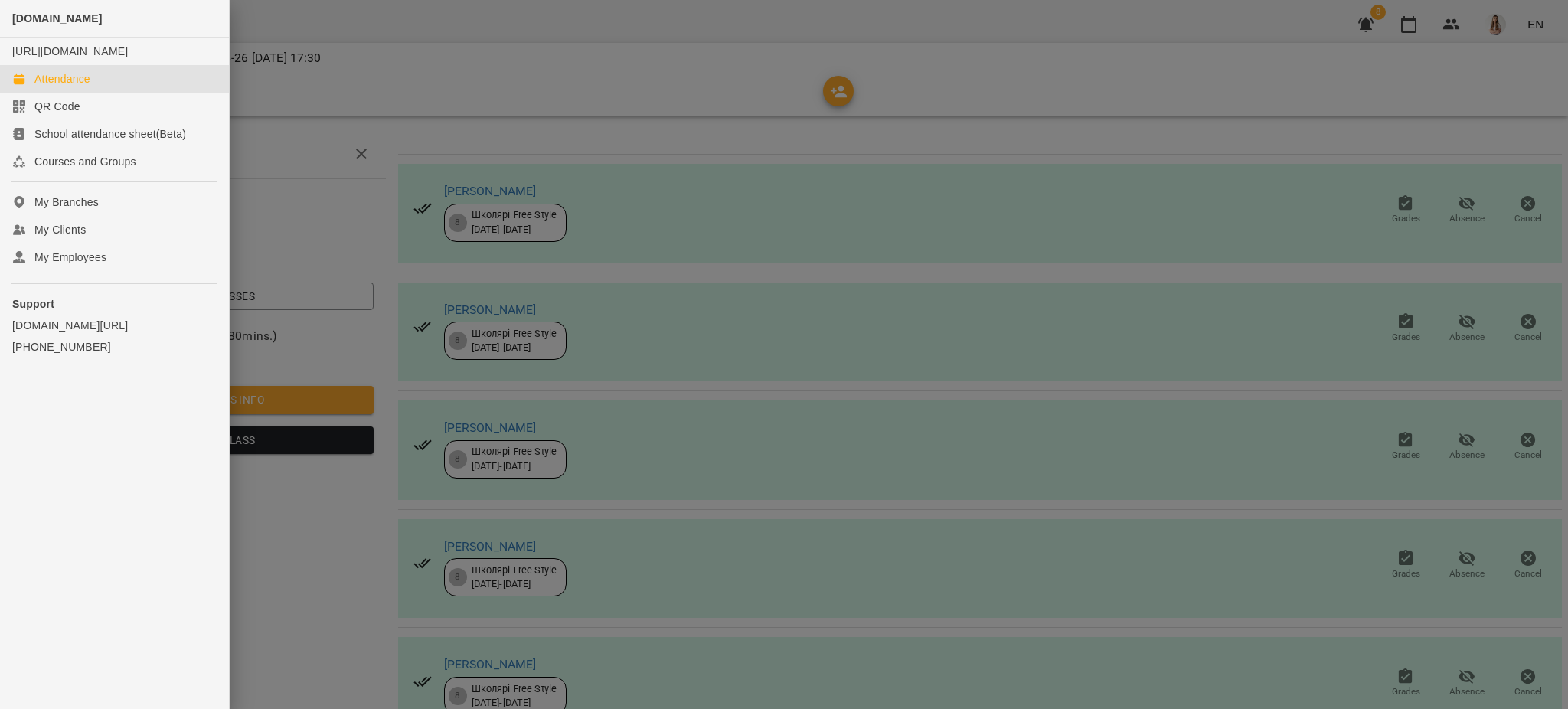
click at [69, 86] on div "Attendance" at bounding box center [62, 78] width 56 height 15
